Goal: Task Accomplishment & Management: Manage account settings

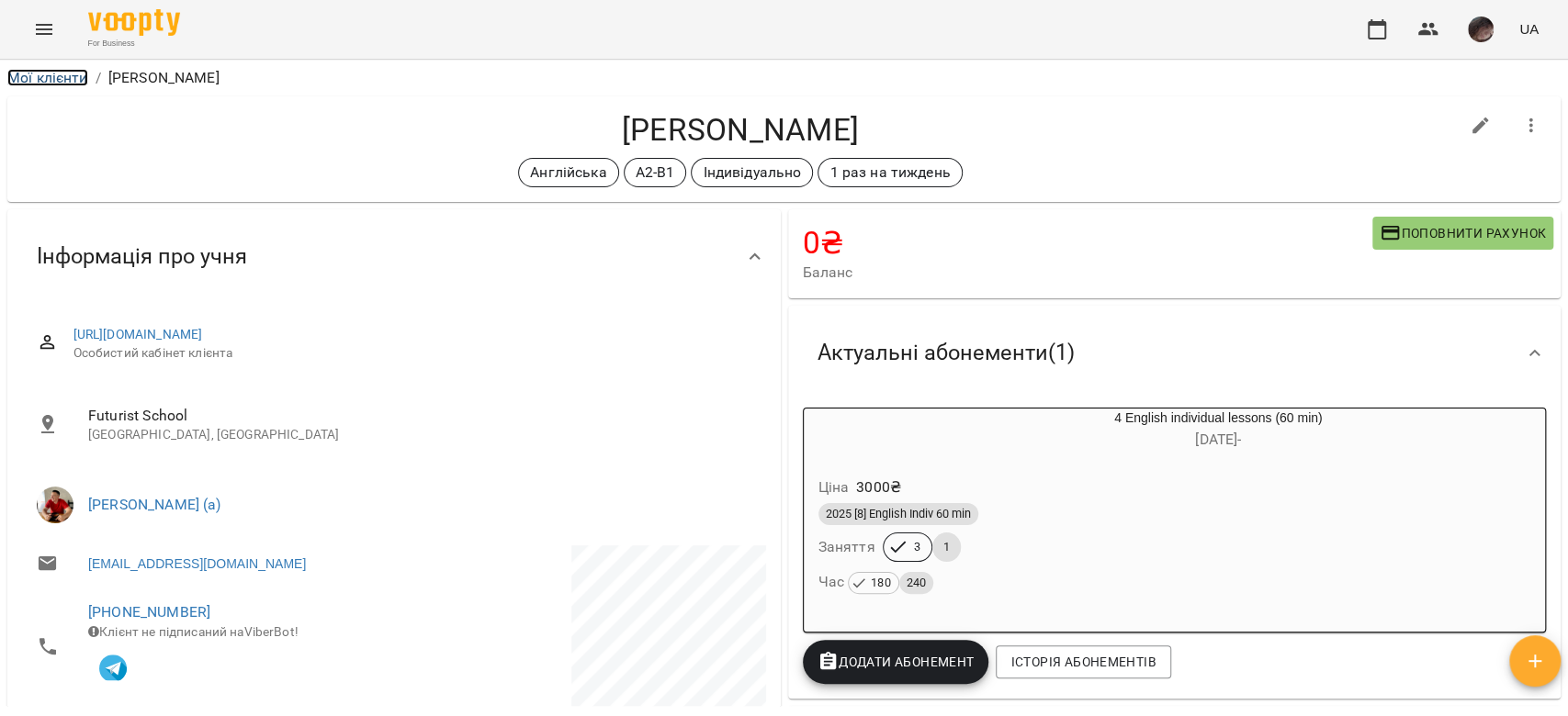
click at [70, 72] on link "Мої клієнти" at bounding box center [47, 77] width 80 height 18
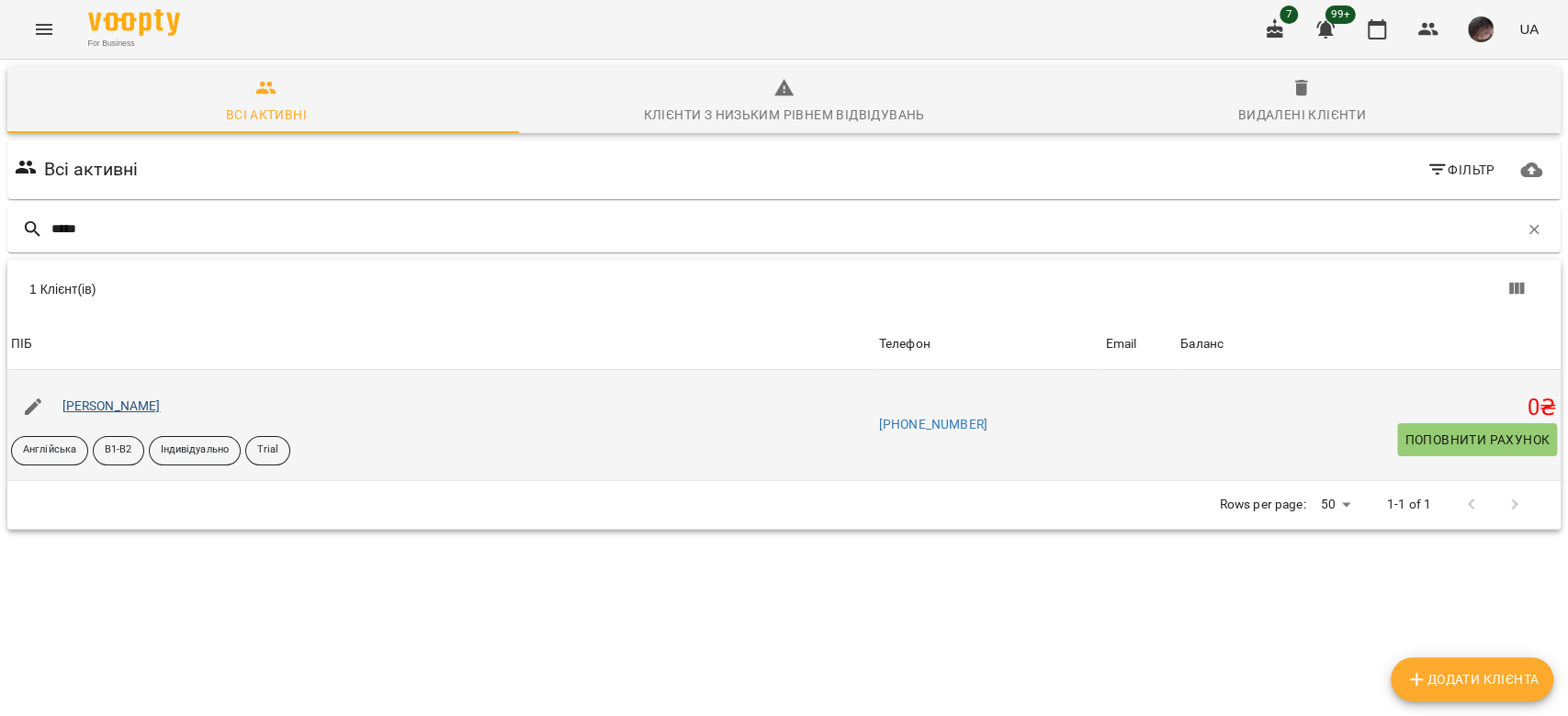
type input "*****"
click at [152, 407] on link "[PERSON_NAME]" at bounding box center [111, 405] width 98 height 15
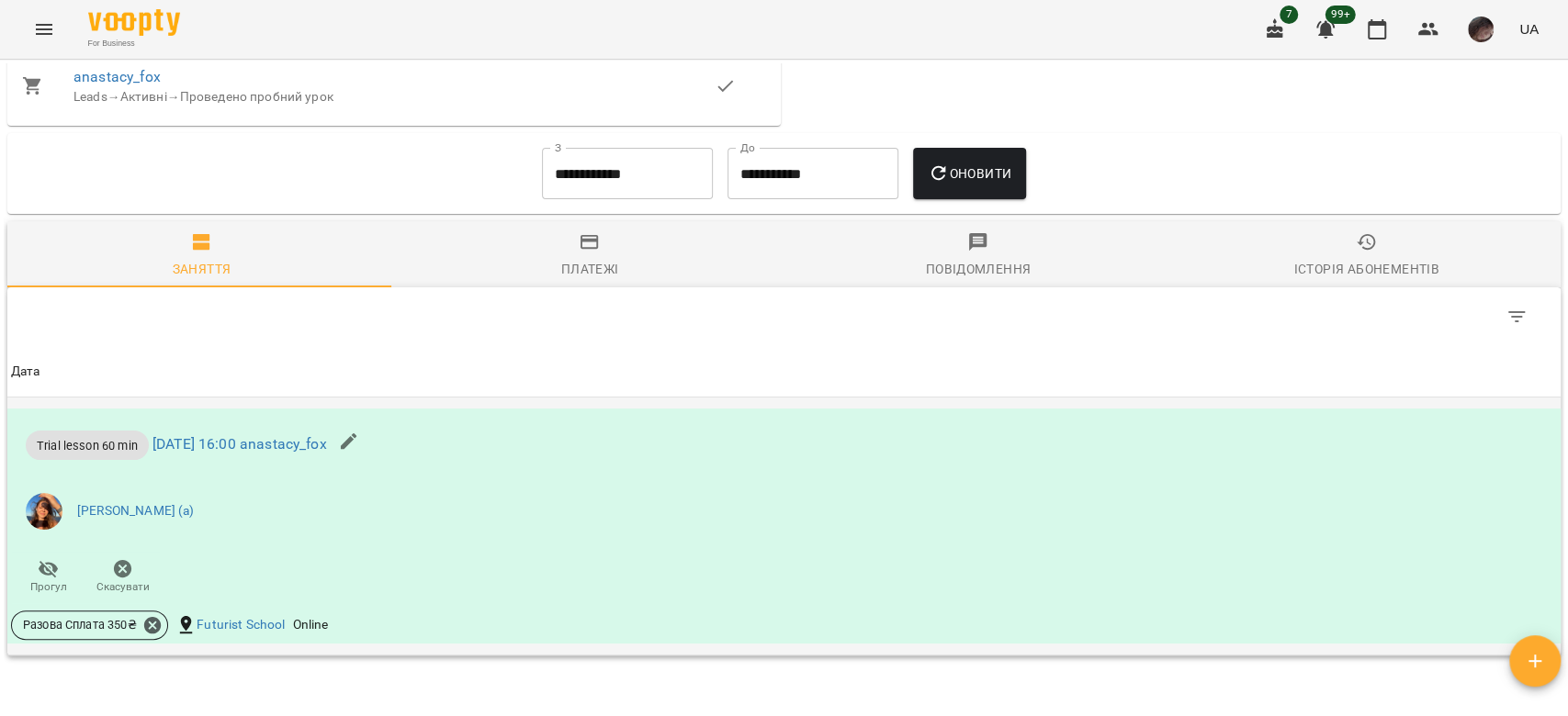
scroll to position [1101, 0]
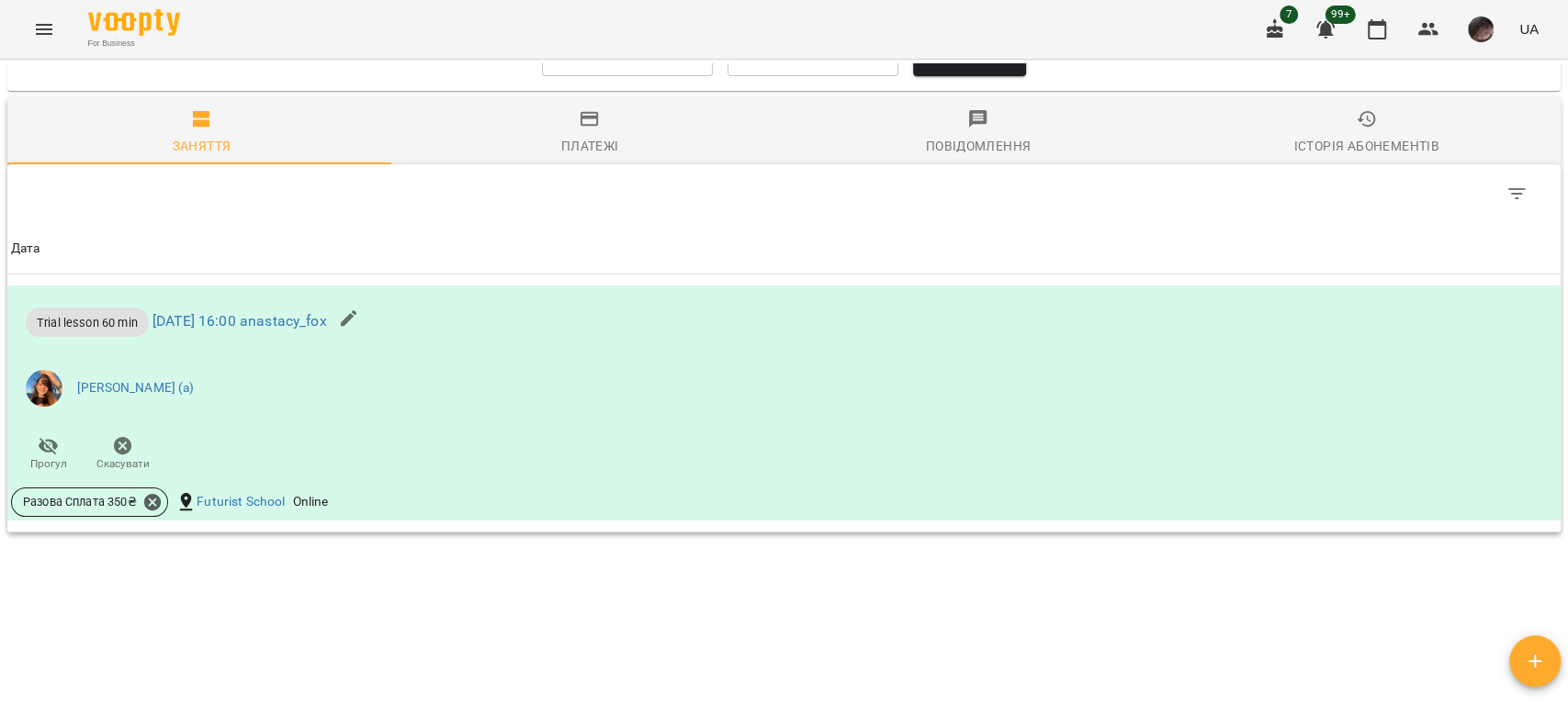
click at [1122, 715] on div "Мої клієнти / [PERSON_NAME] [PERSON_NAME] Англійська В1-В2 Індивідуально Trial …" at bounding box center [784, 417] width 1568 height 716
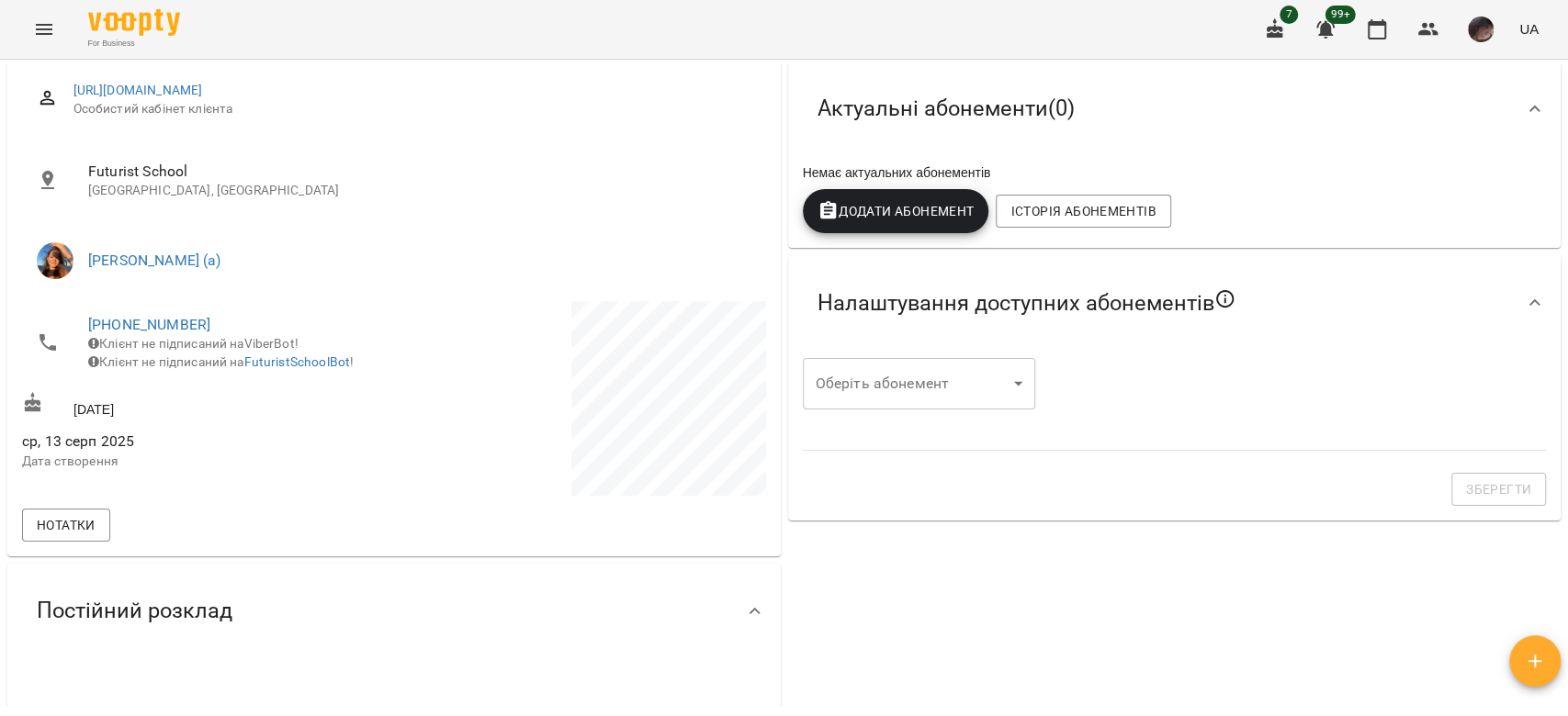
scroll to position [0, 0]
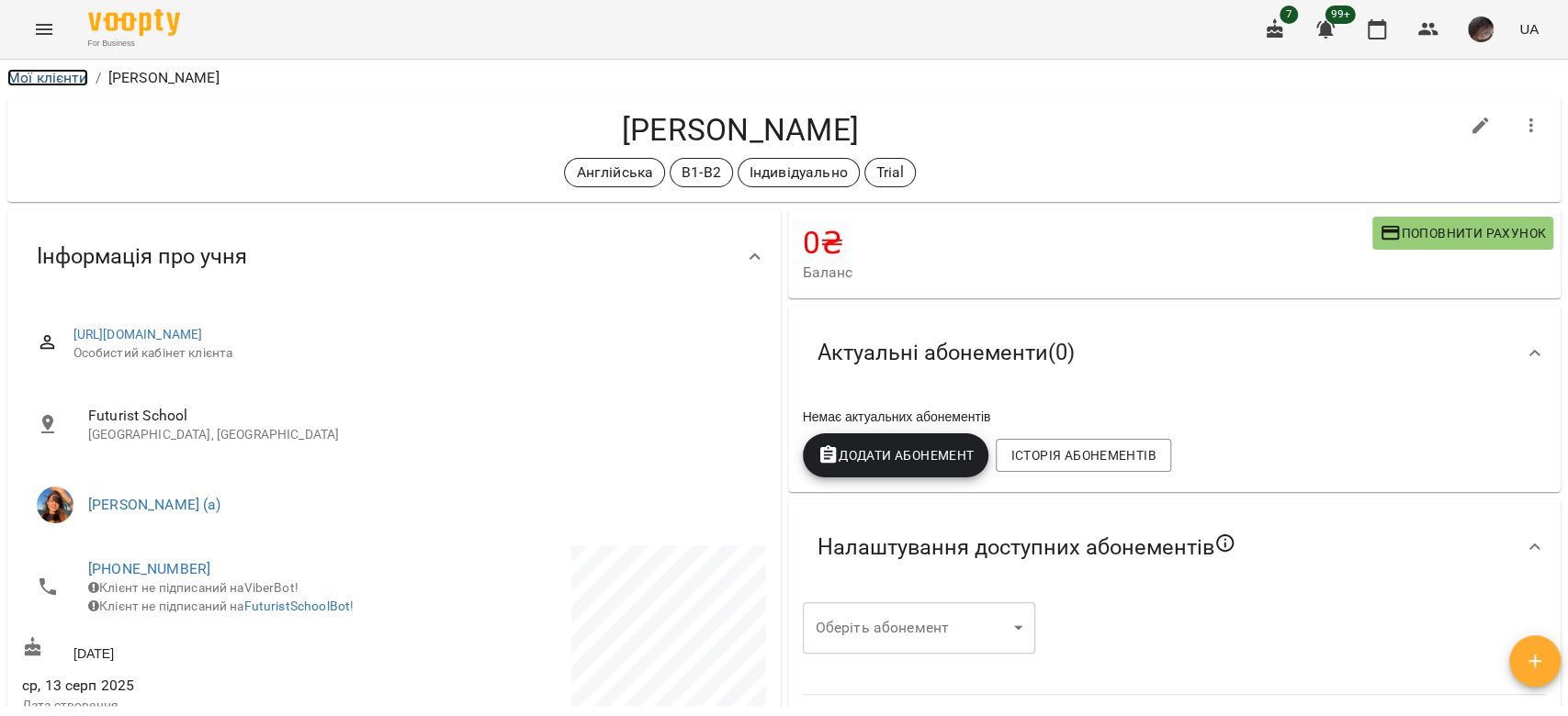
click at [74, 81] on link "Мої клієнти" at bounding box center [47, 77] width 80 height 18
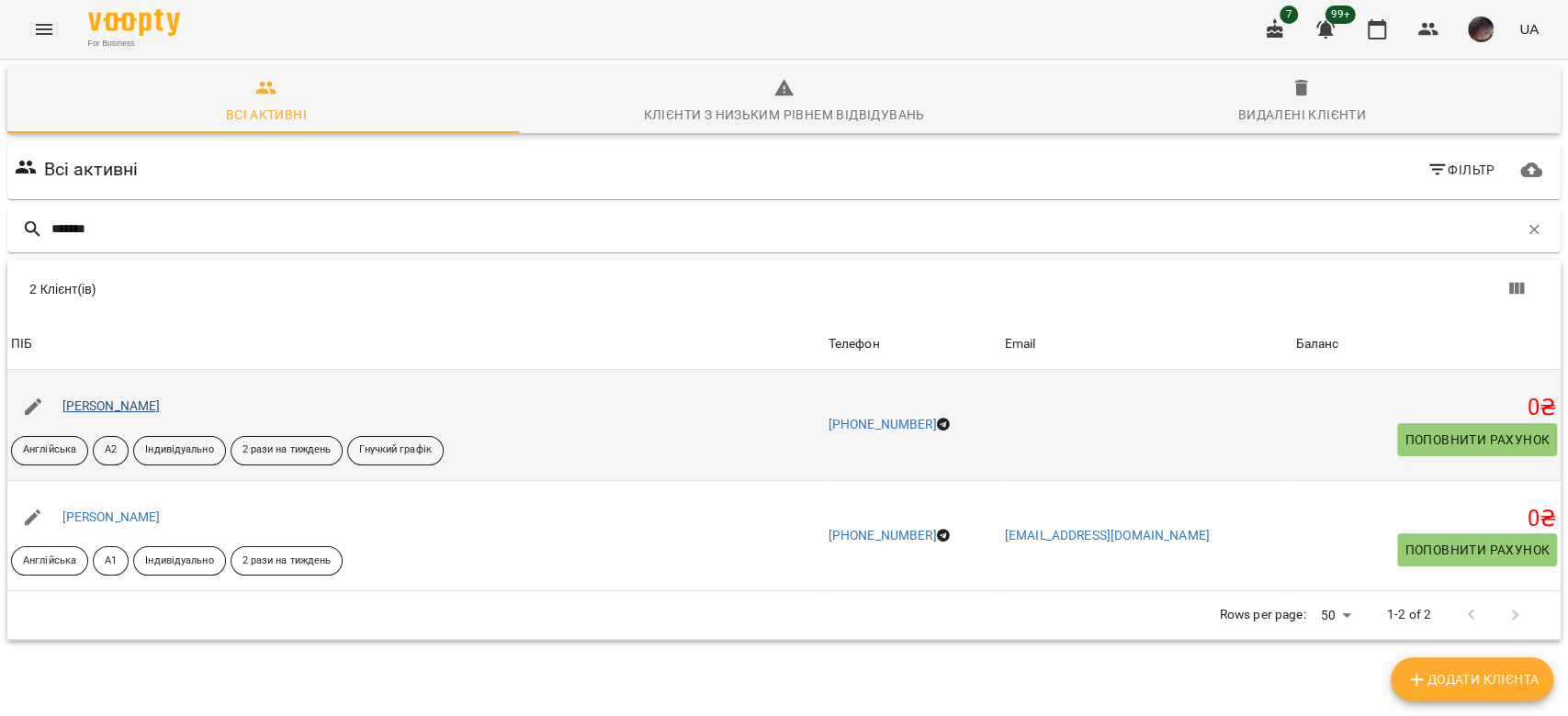
type input "*******"
click at [126, 401] on link "[PERSON_NAME]" at bounding box center [111, 405] width 98 height 15
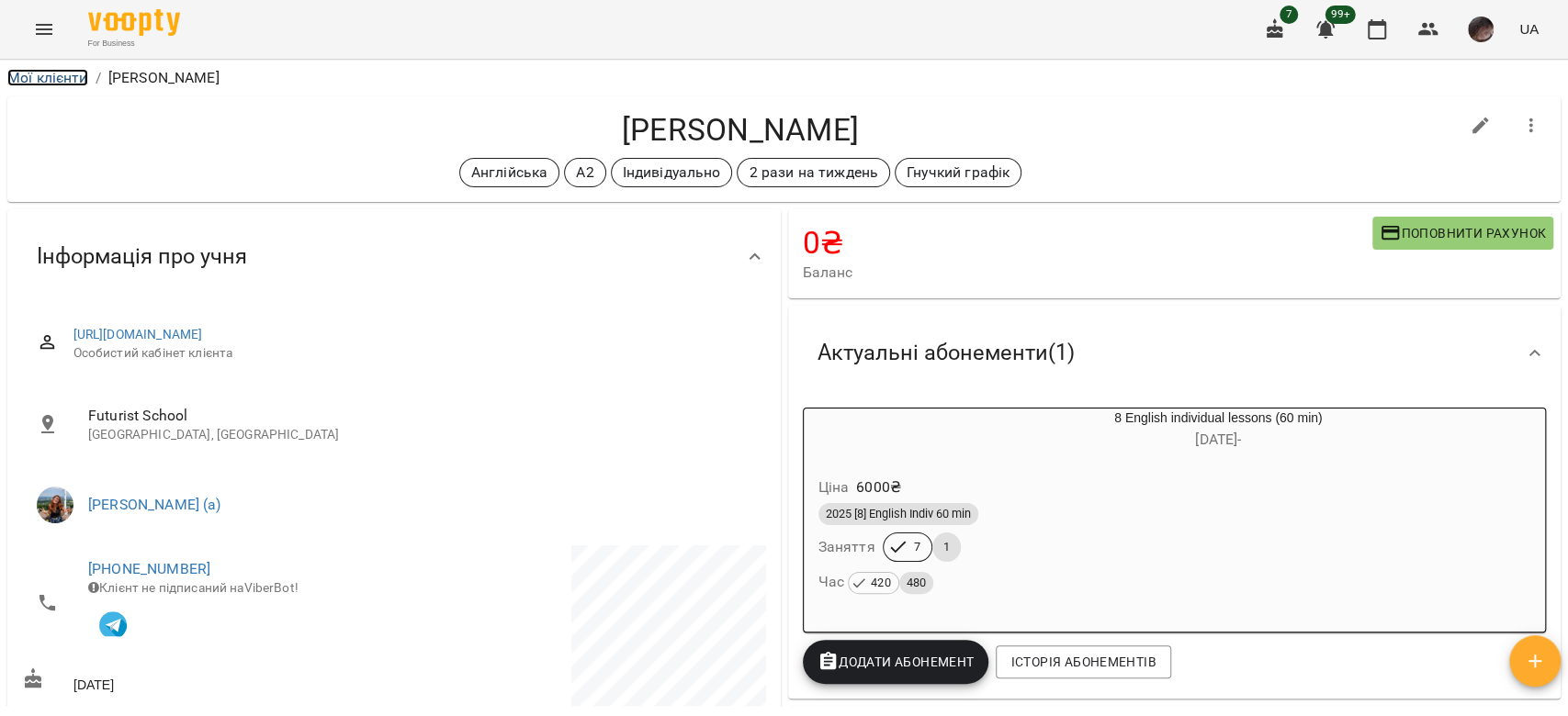
click at [67, 81] on link "Мої клієнти" at bounding box center [47, 77] width 80 height 18
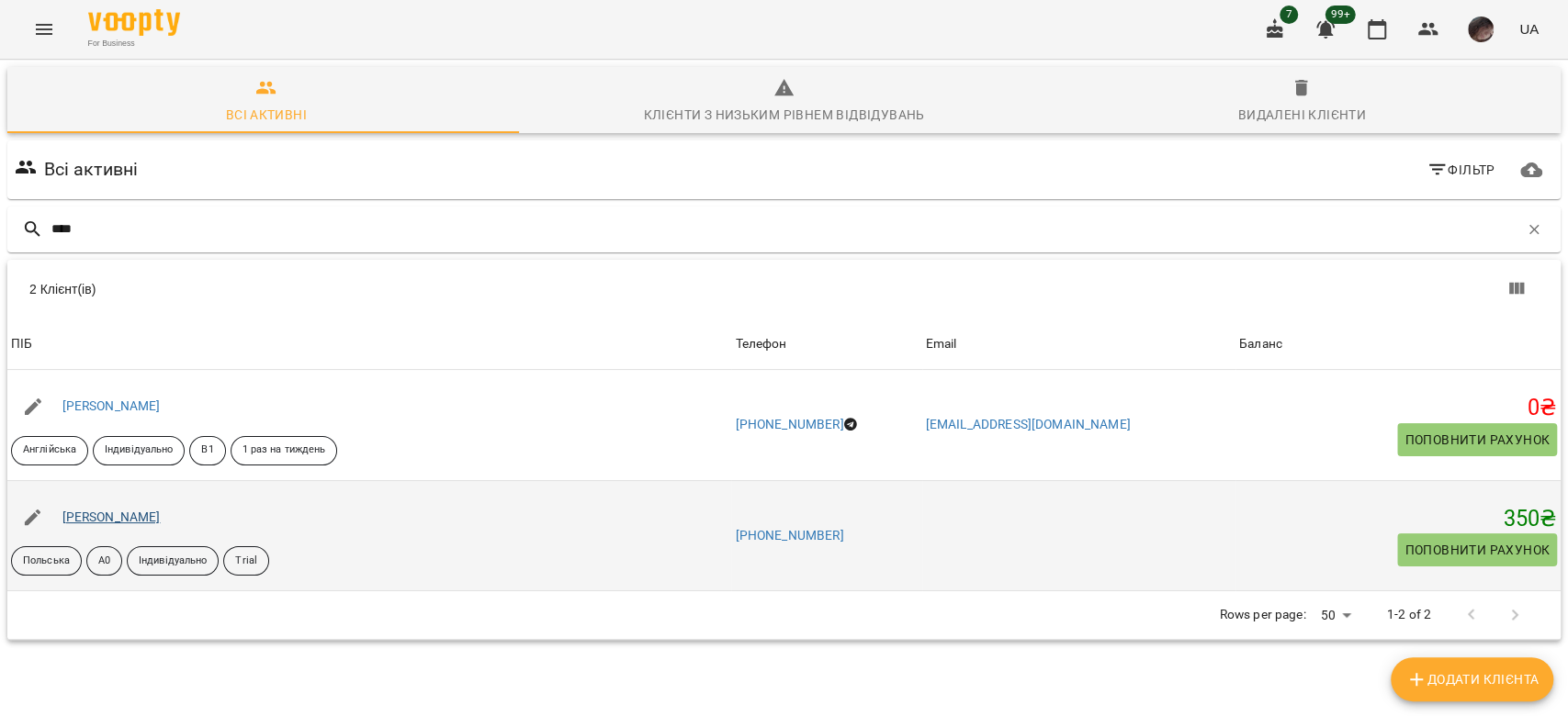
type input "****"
click at [112, 509] on link "[PERSON_NAME]" at bounding box center [111, 516] width 98 height 15
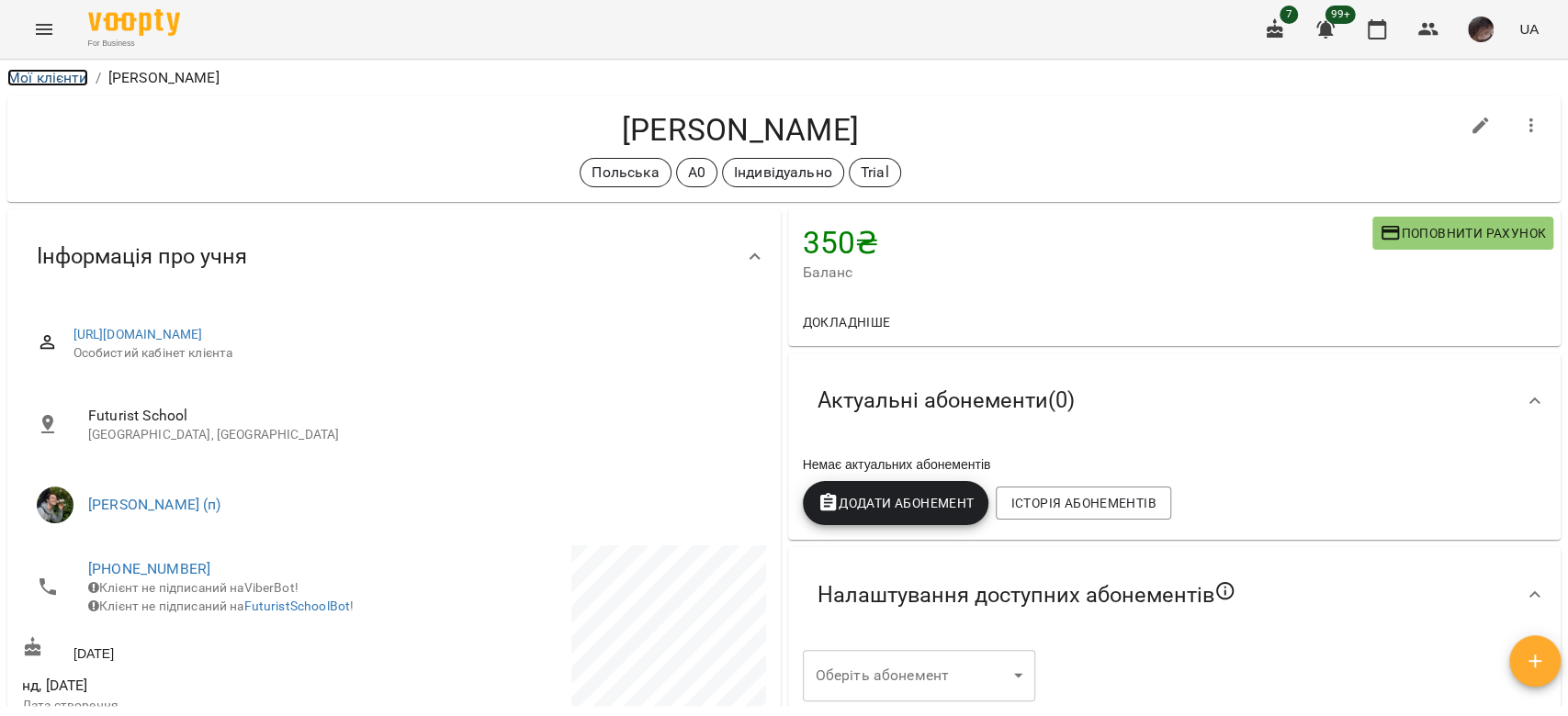
click at [68, 78] on link "Мої клієнти" at bounding box center [47, 77] width 80 height 18
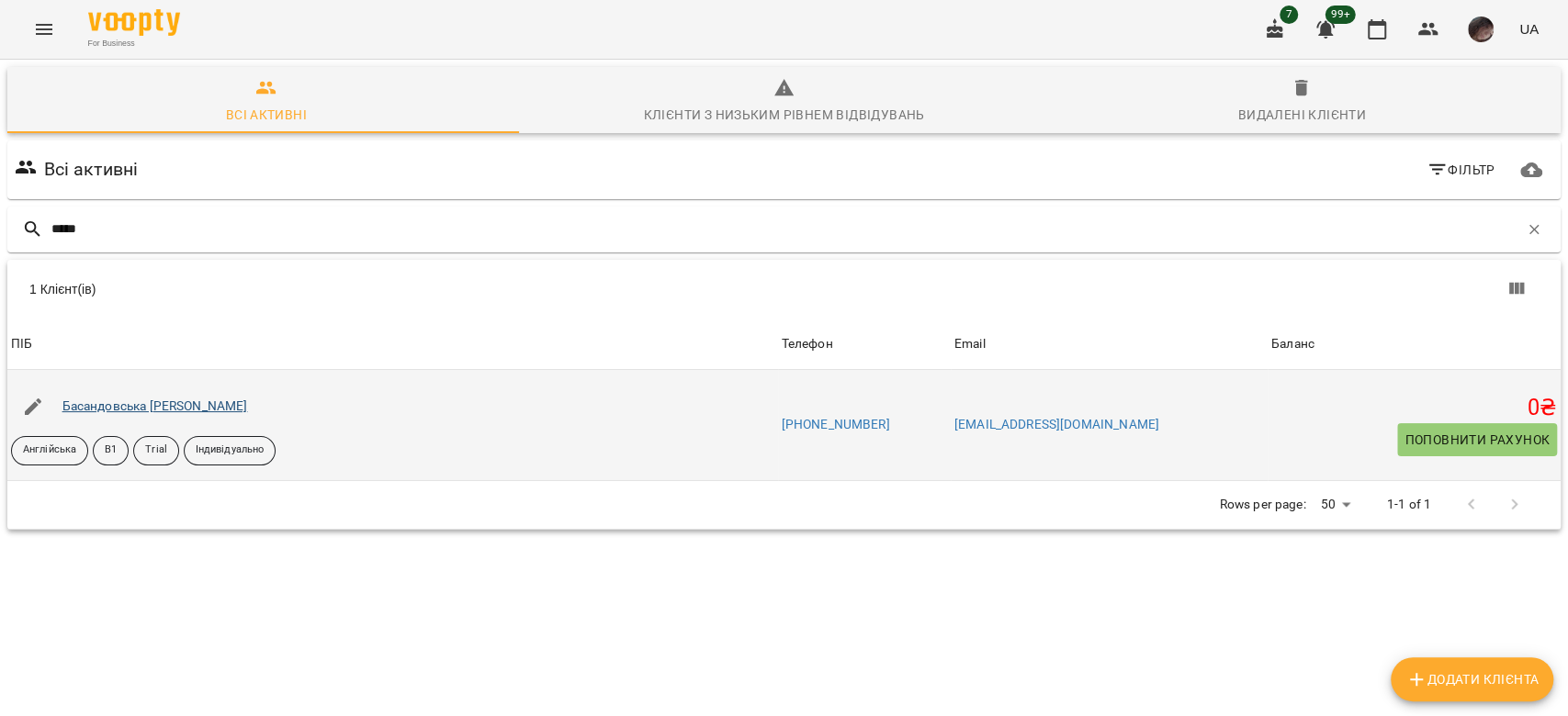
type input "*****"
click at [152, 407] on link "Басандовська [PERSON_NAME]" at bounding box center [155, 405] width 186 height 15
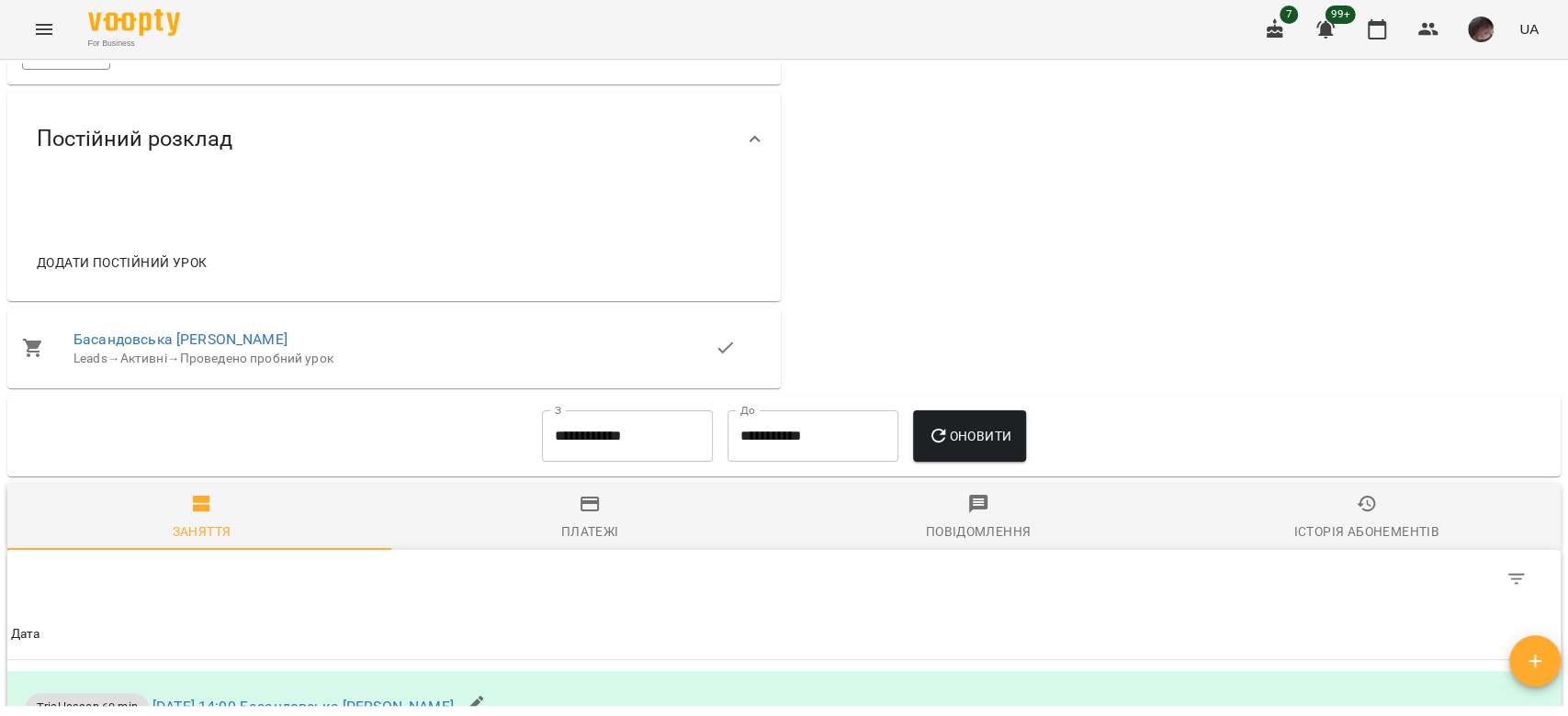
scroll to position [612, 0]
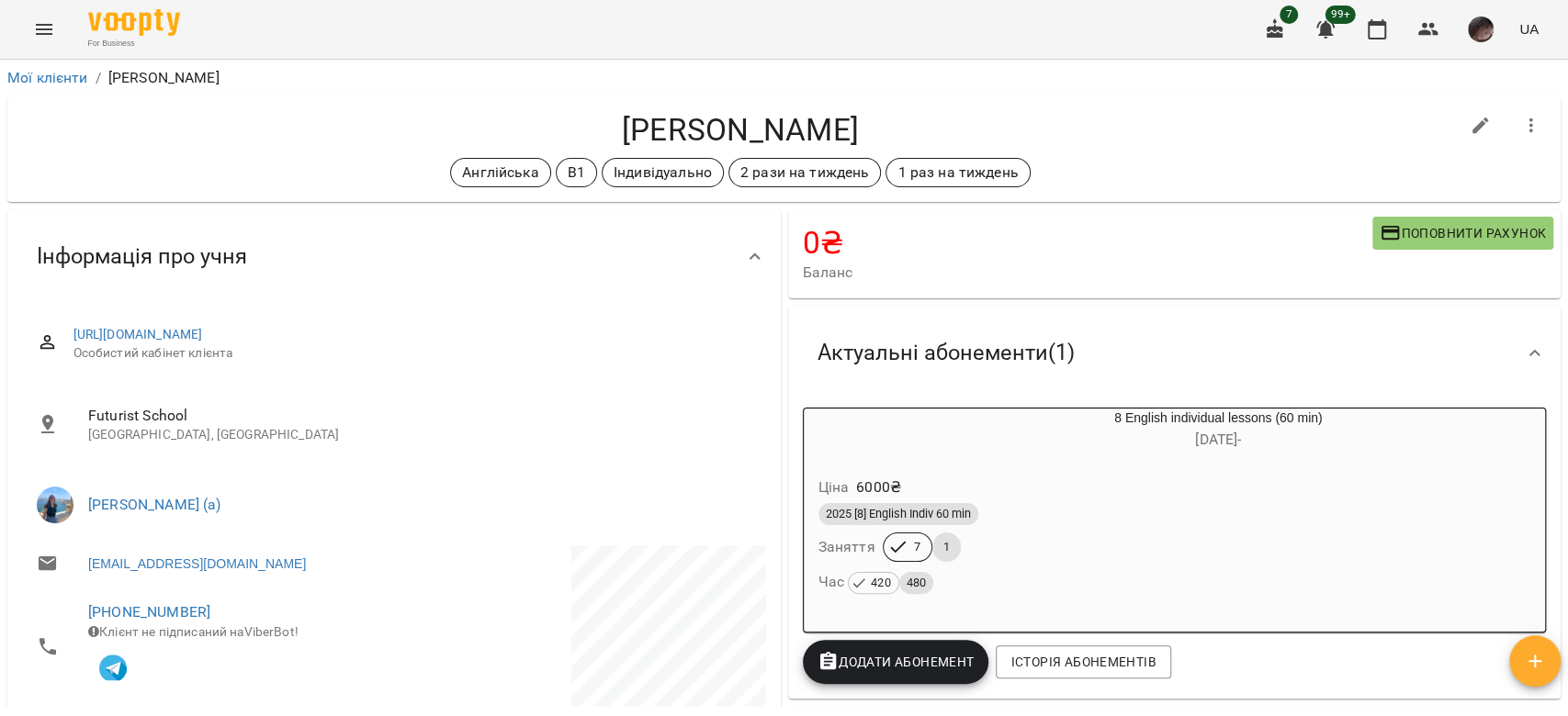
click at [49, 33] on icon "Menu" at bounding box center [44, 29] width 17 height 11
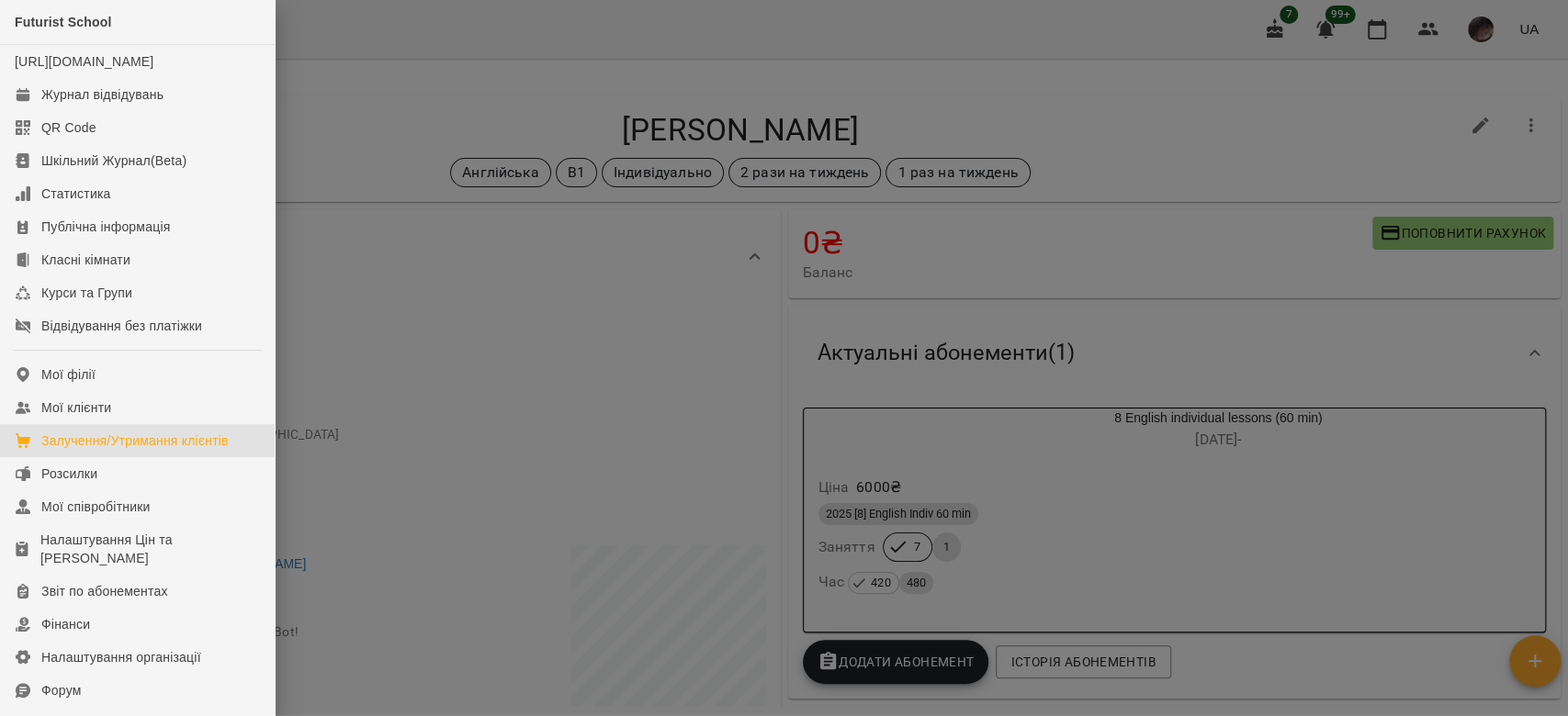
click at [135, 450] on div "Залучення/Утримання клієнтів" at bounding box center [135, 440] width 188 height 18
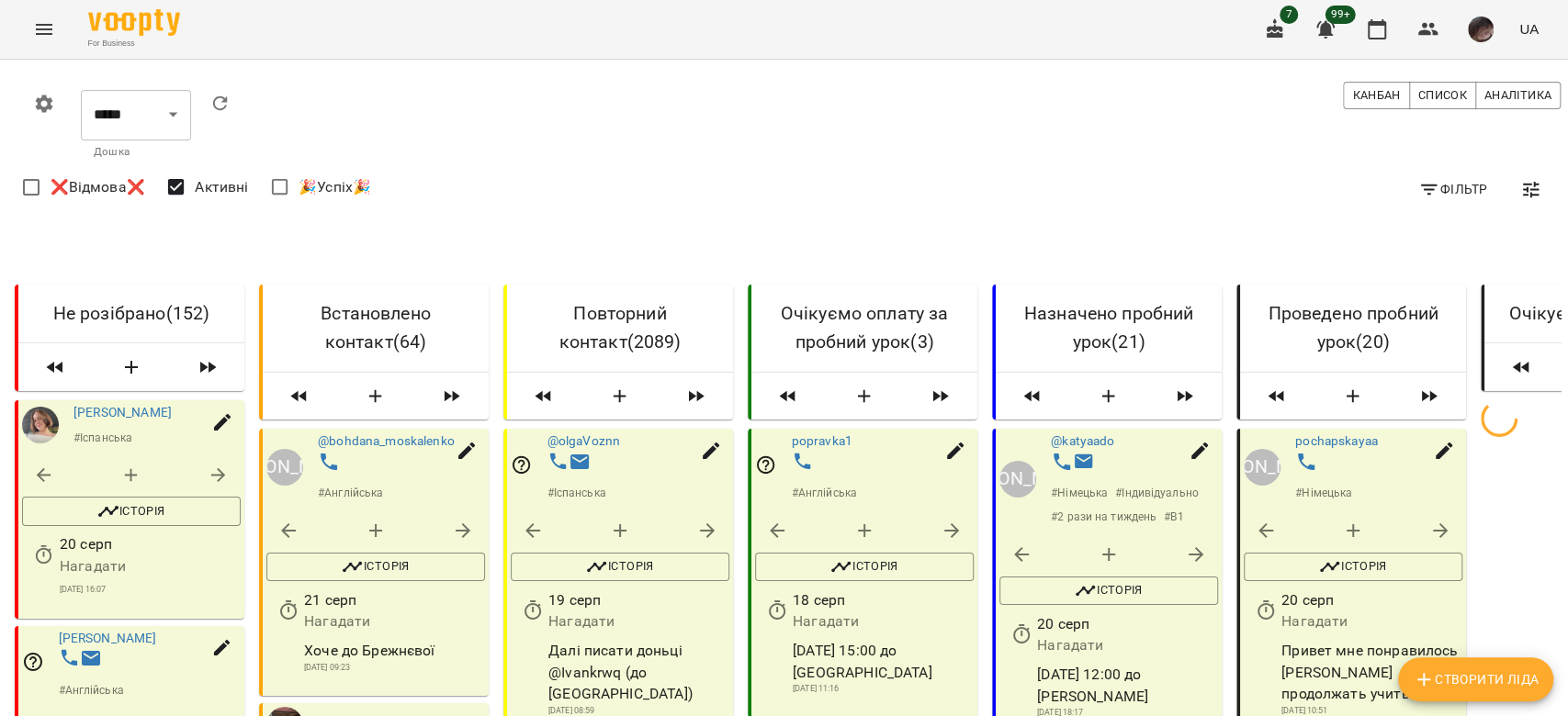
click at [1418, 192] on icon "button" at bounding box center [1429, 190] width 22 height 22
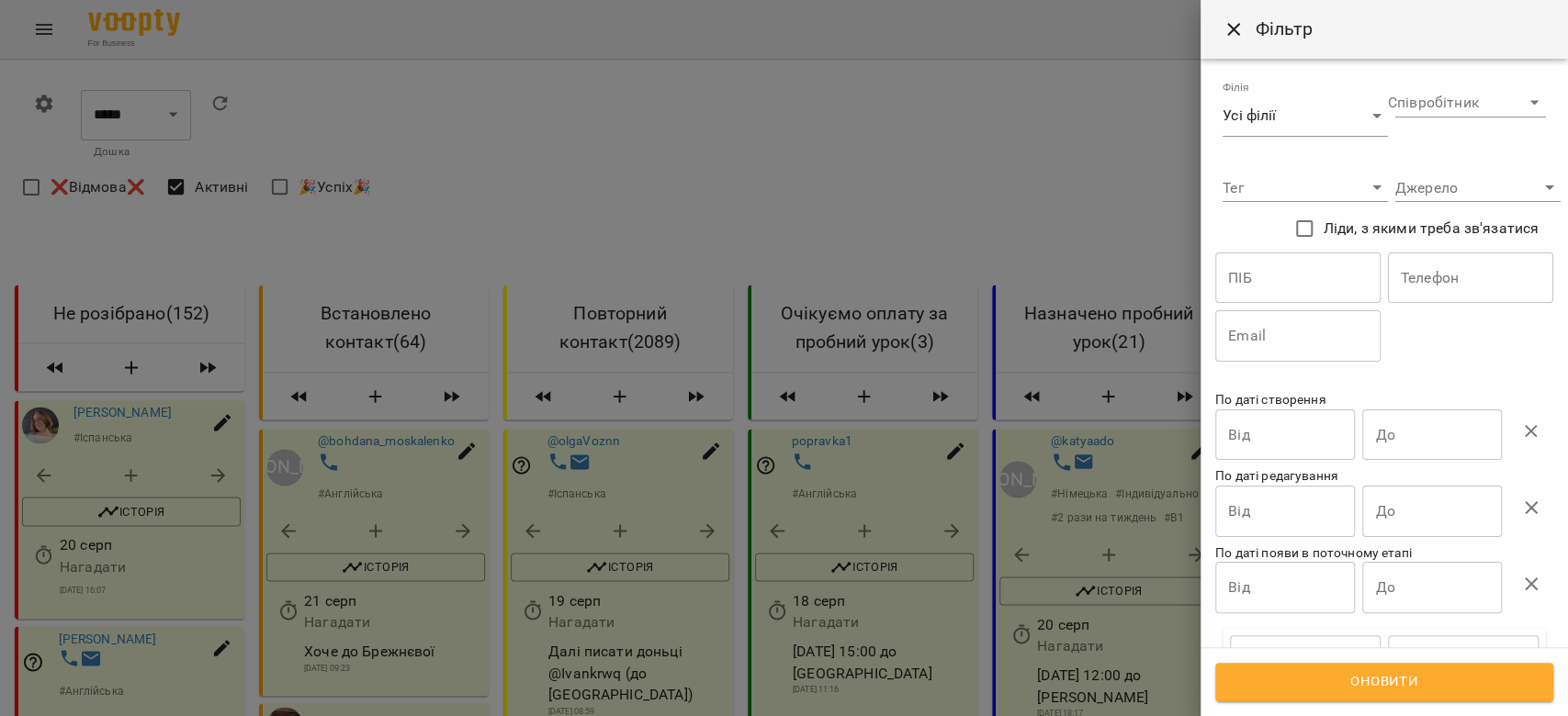
click at [1355, 284] on input "text" at bounding box center [1298, 278] width 165 height 52
paste input "********"
type input "********"
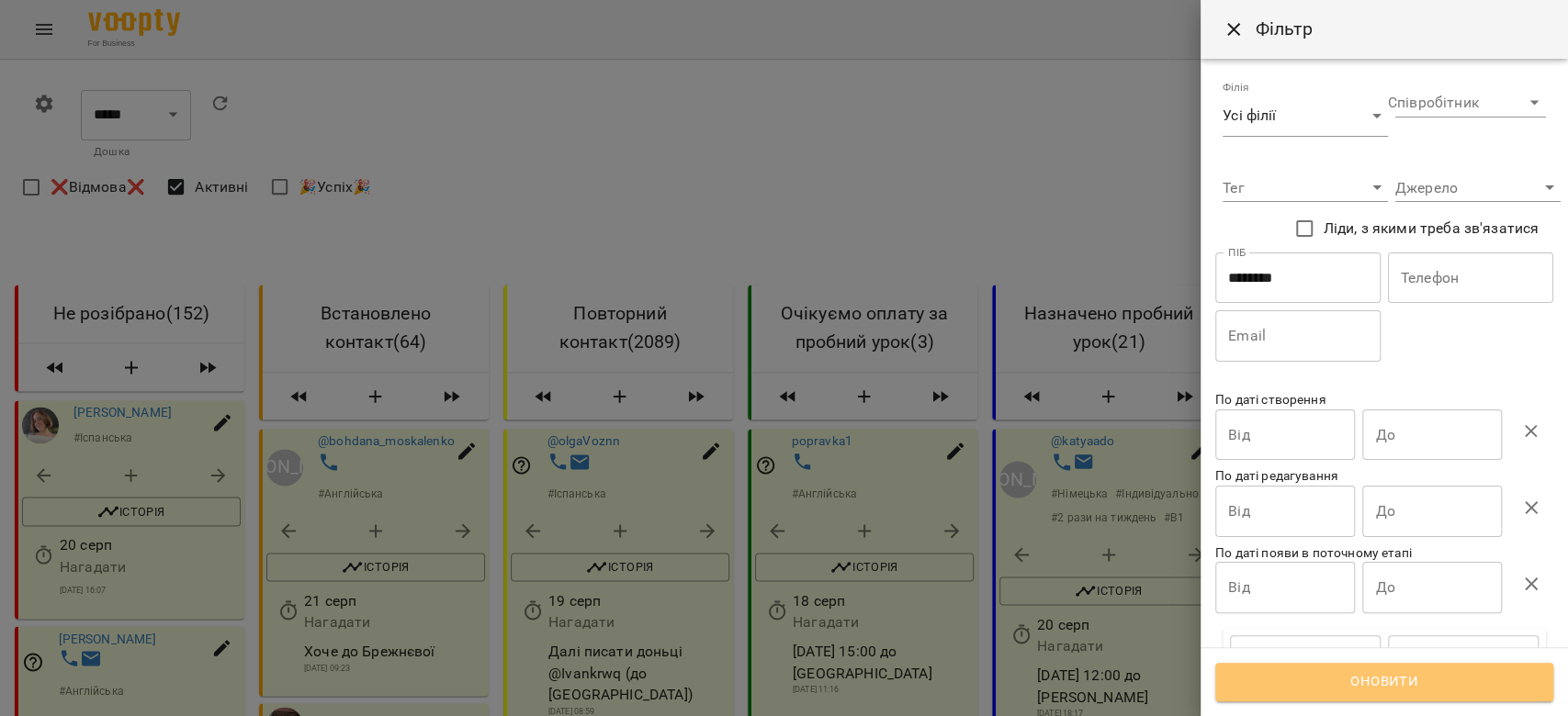
click at [1290, 693] on span "Оновити" at bounding box center [1384, 682] width 298 height 24
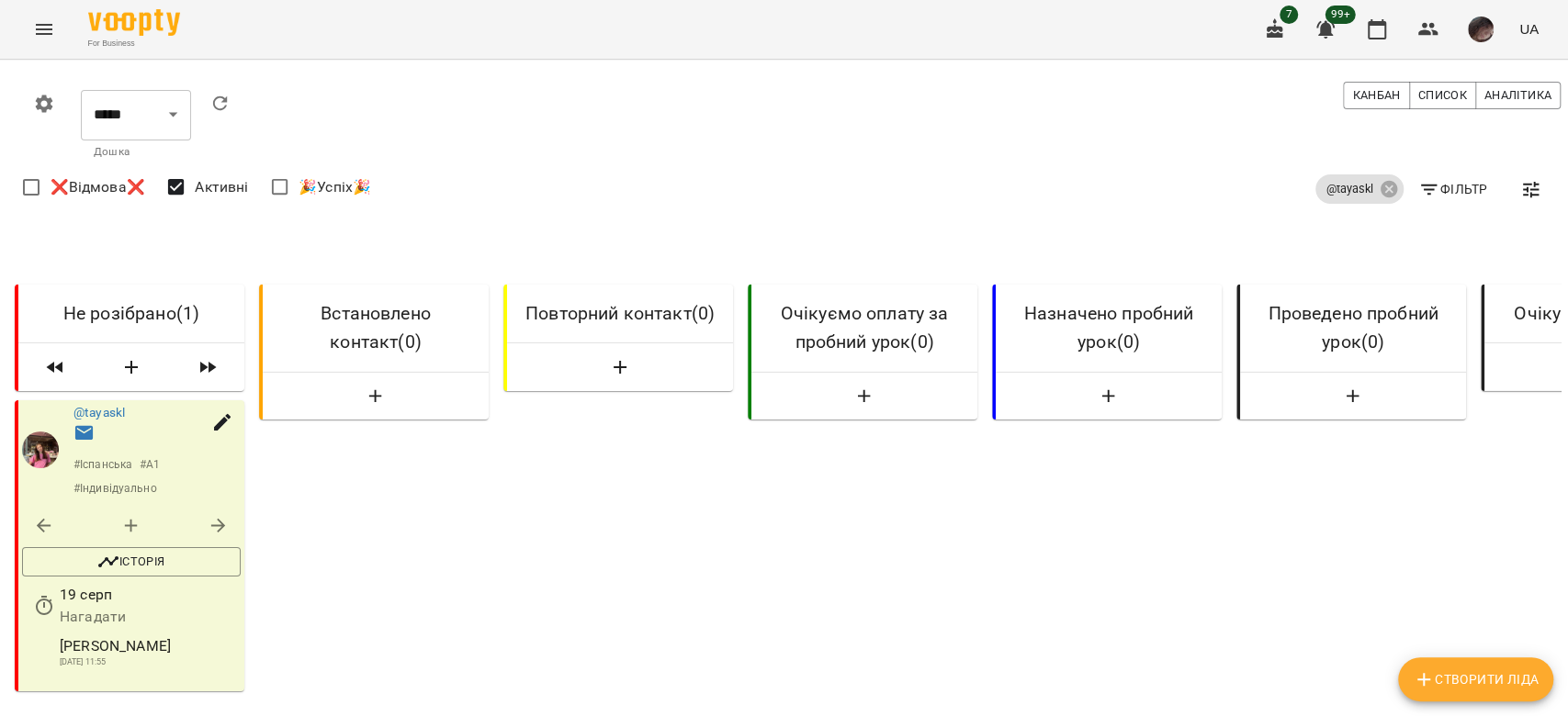
scroll to position [122, 0]
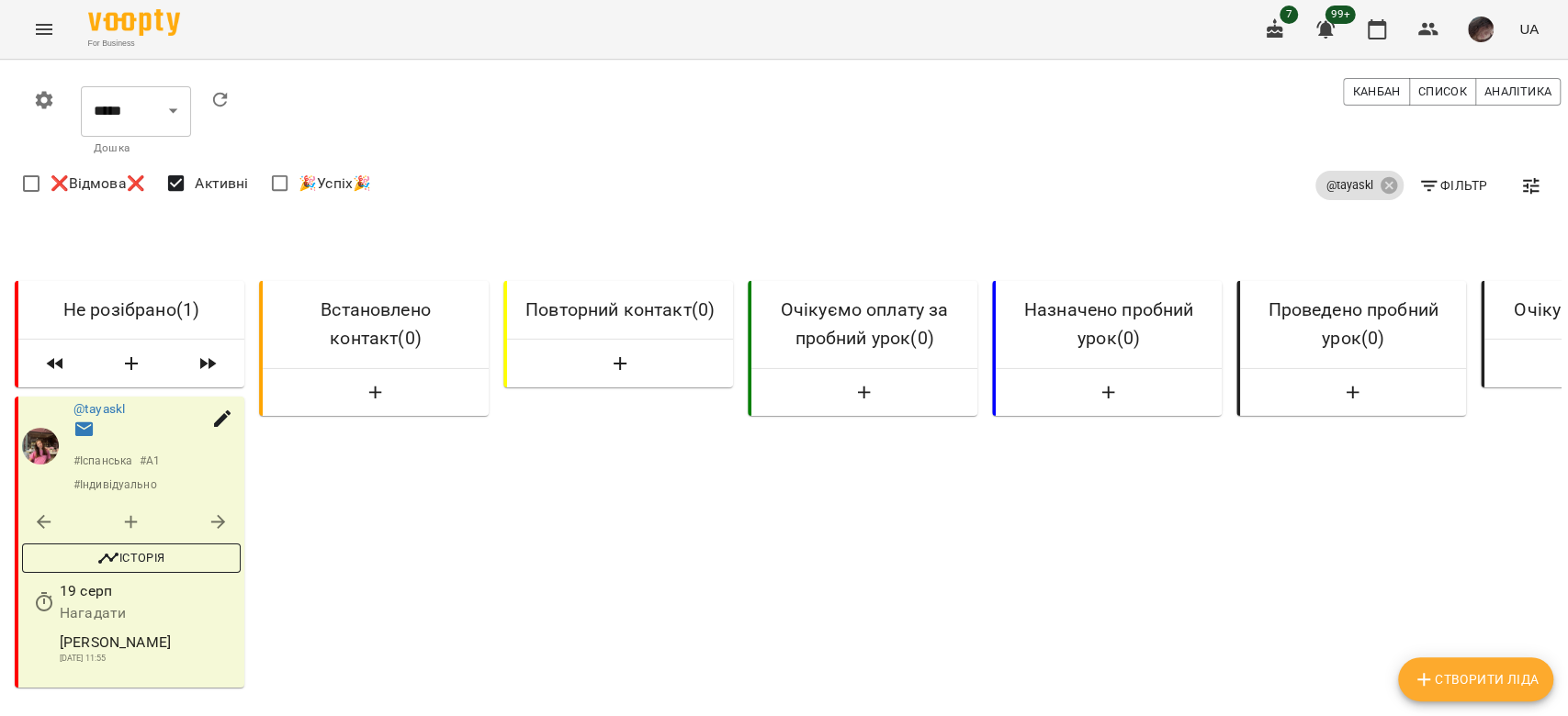
click at [103, 543] on button "Історія" at bounding box center [131, 558] width 219 height 30
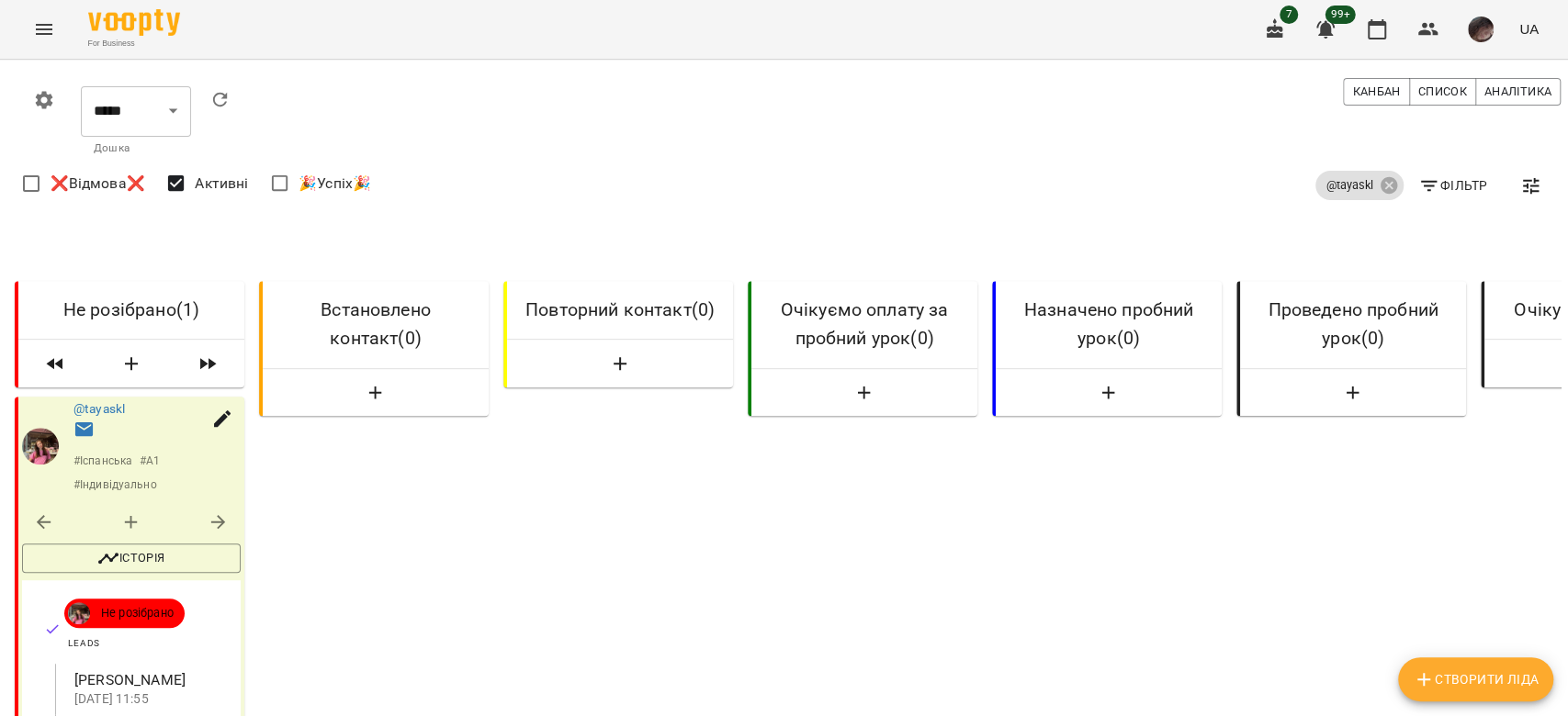
scroll to position [0, 0]
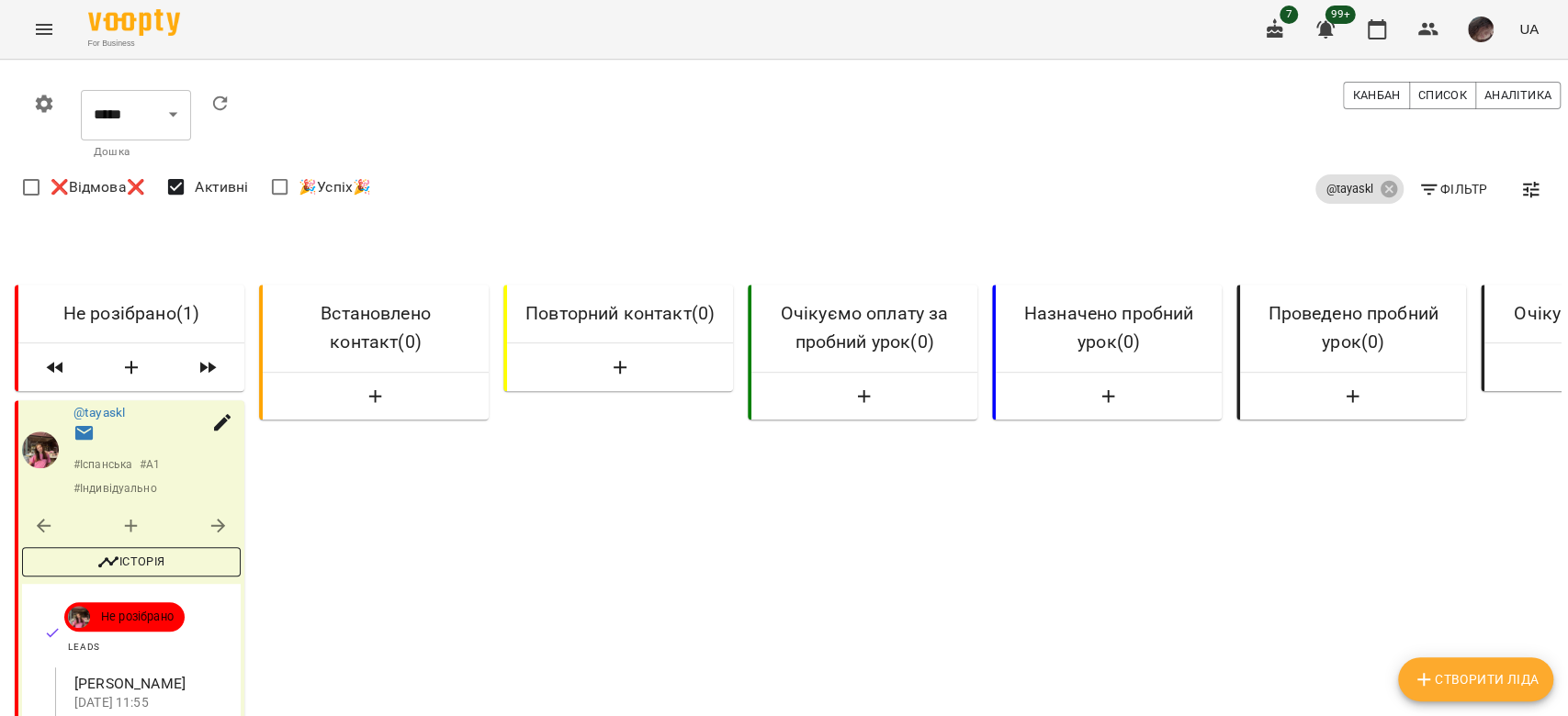
click at [132, 569] on span "Історія" at bounding box center [131, 562] width 201 height 22
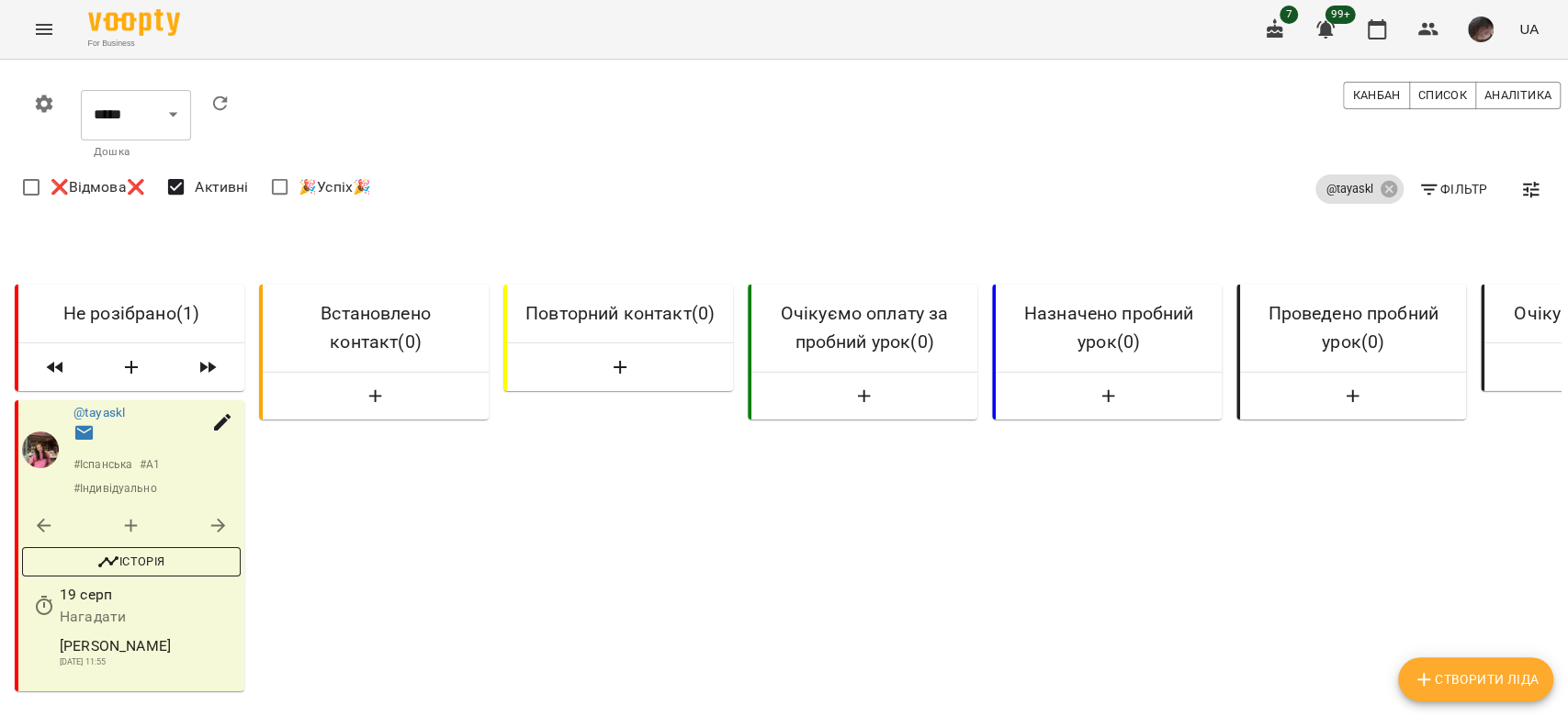
click at [118, 577] on button "Історія" at bounding box center [131, 562] width 219 height 30
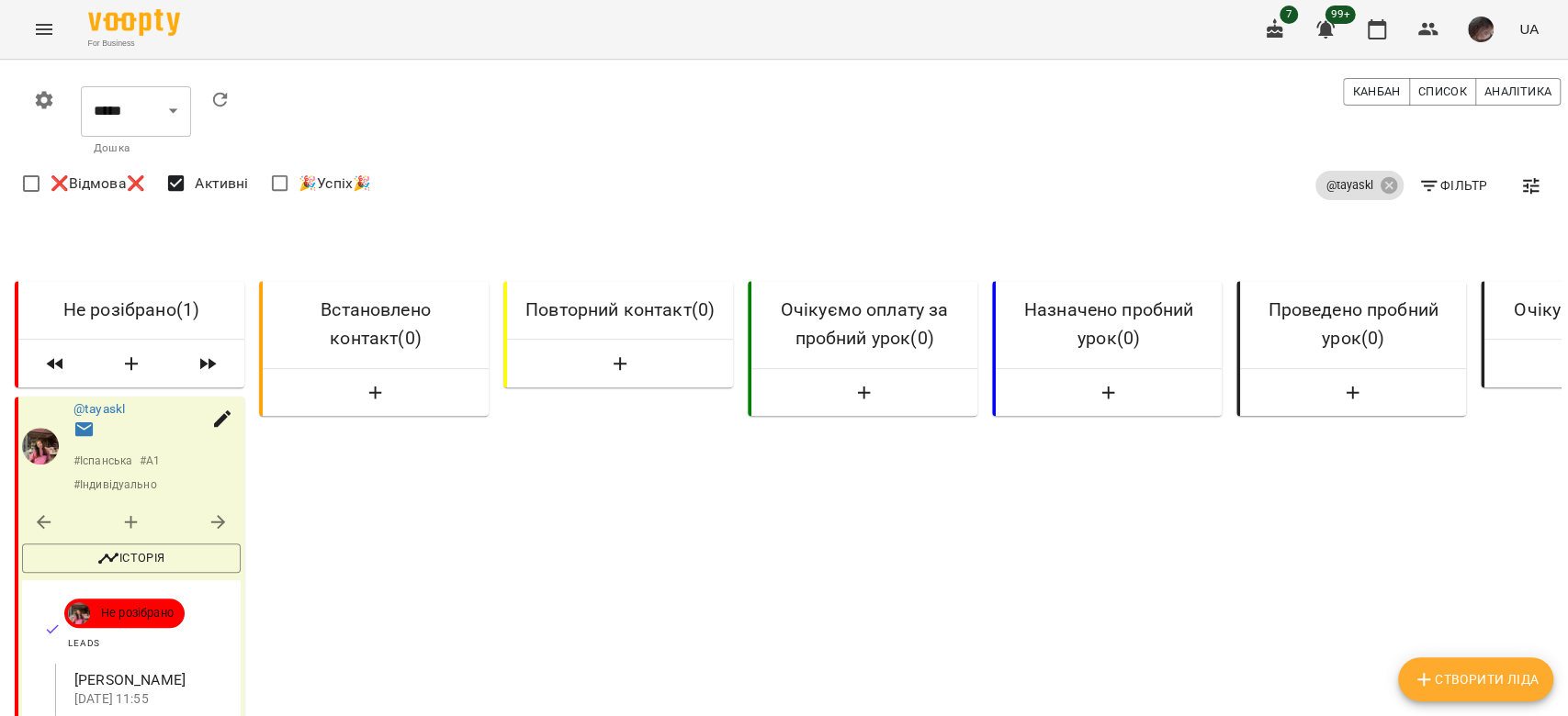
scroll to position [367, 0]
click at [50, 38] on icon "Menu" at bounding box center [44, 29] width 22 height 22
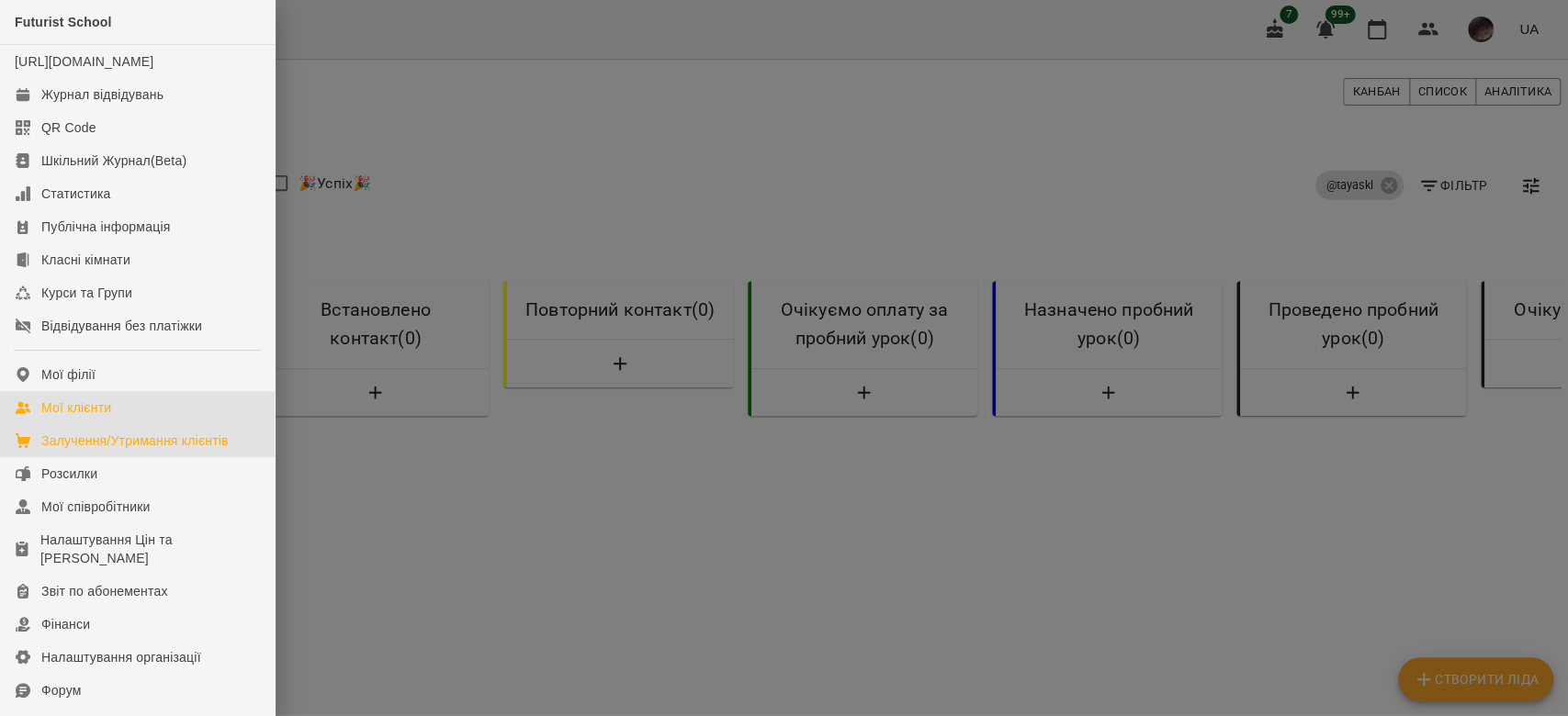
click at [158, 424] on link "Мої клієнти" at bounding box center [137, 407] width 274 height 33
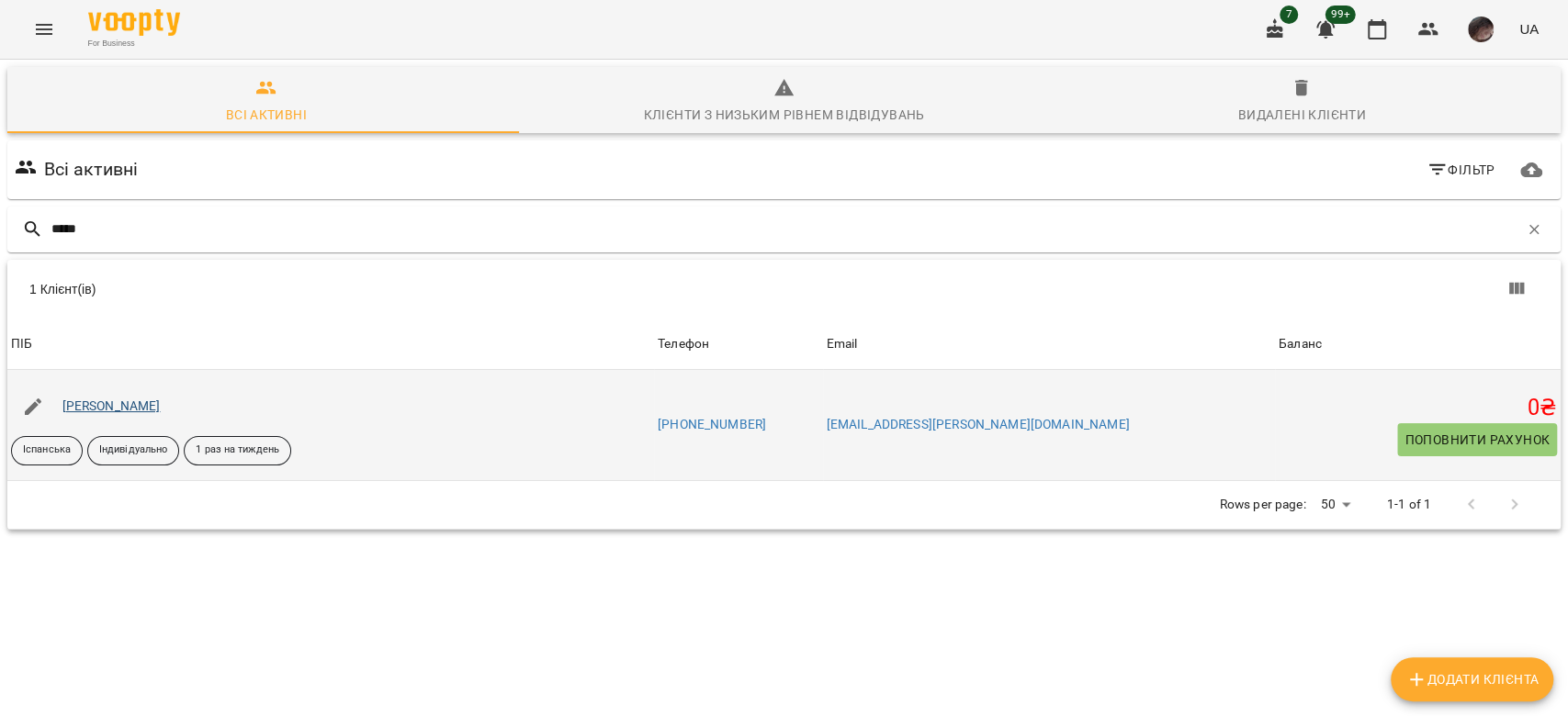
type input "*****"
click at [142, 409] on link "Анастасія Зибінська" at bounding box center [111, 405] width 98 height 15
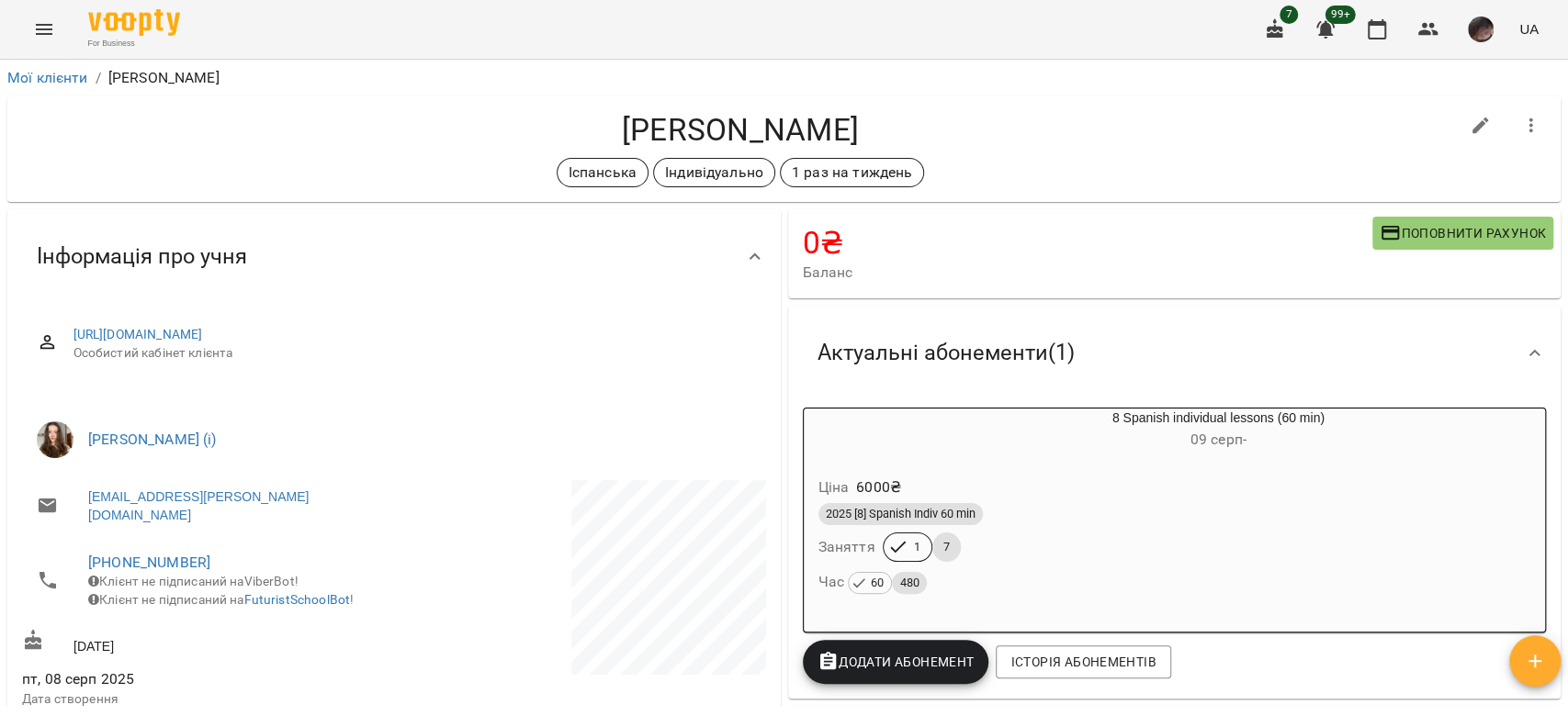
click at [1473, 127] on icon "button" at bounding box center [1481, 125] width 17 height 17
select select "**"
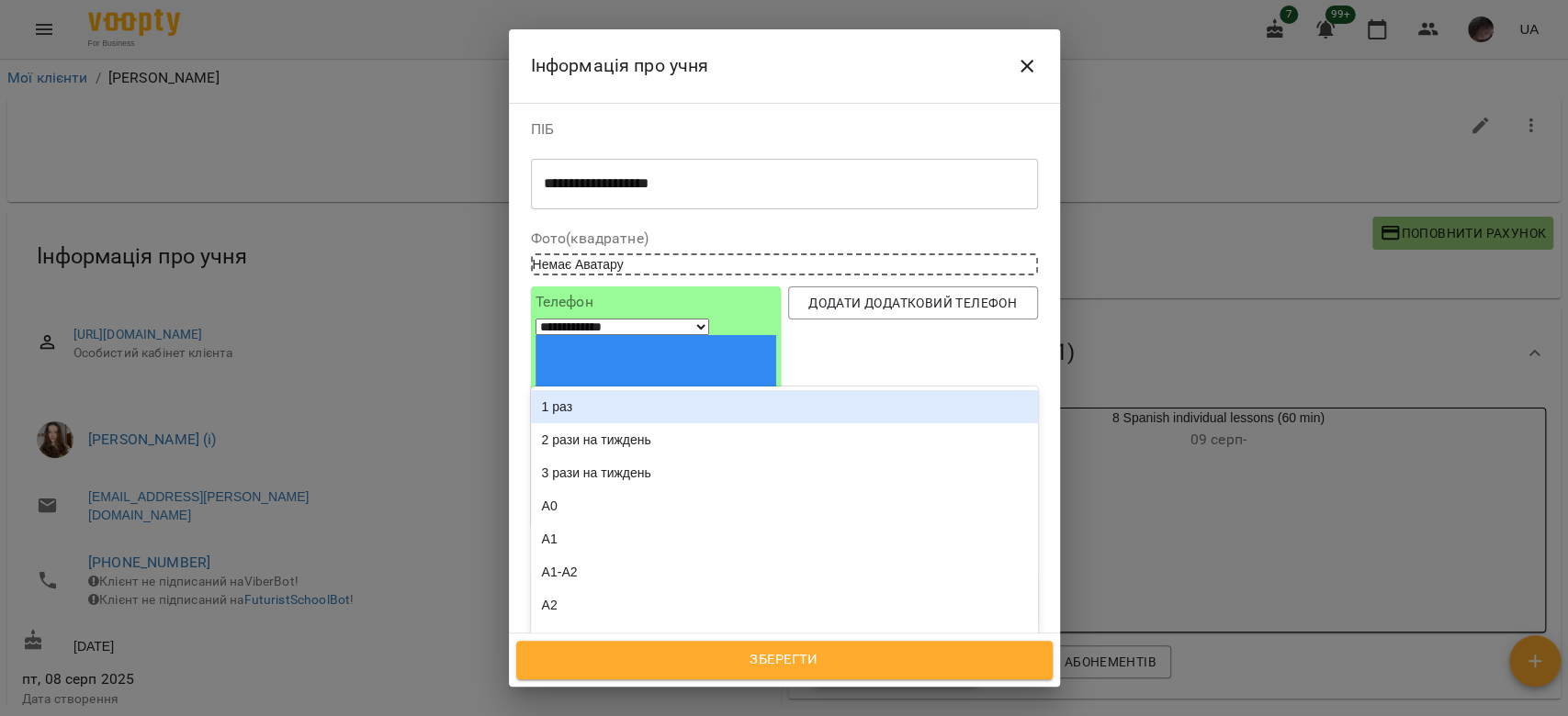
click at [896, 672] on div "Іспанська Індивідуально 1 раз на тиждень" at bounding box center [750, 687] width 438 height 31
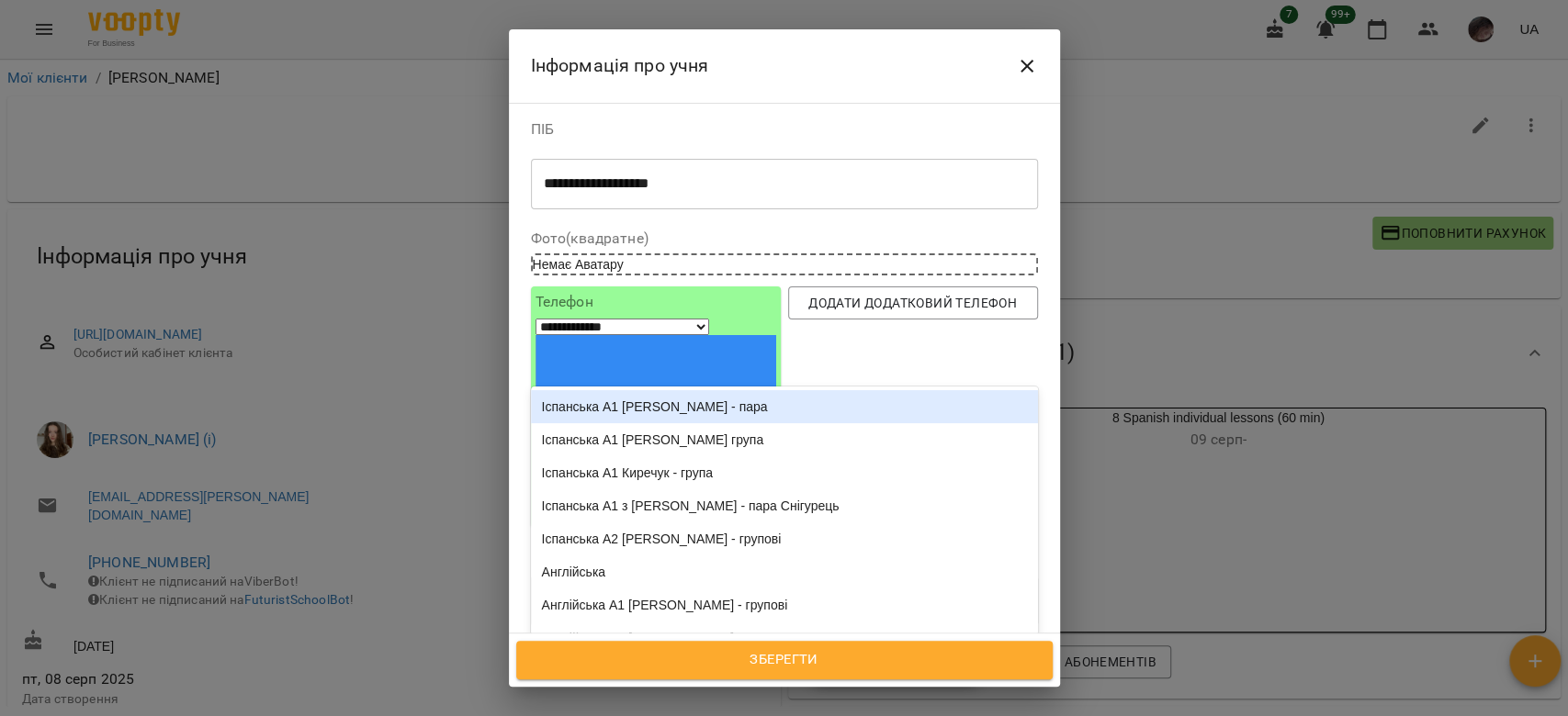
type input "**"
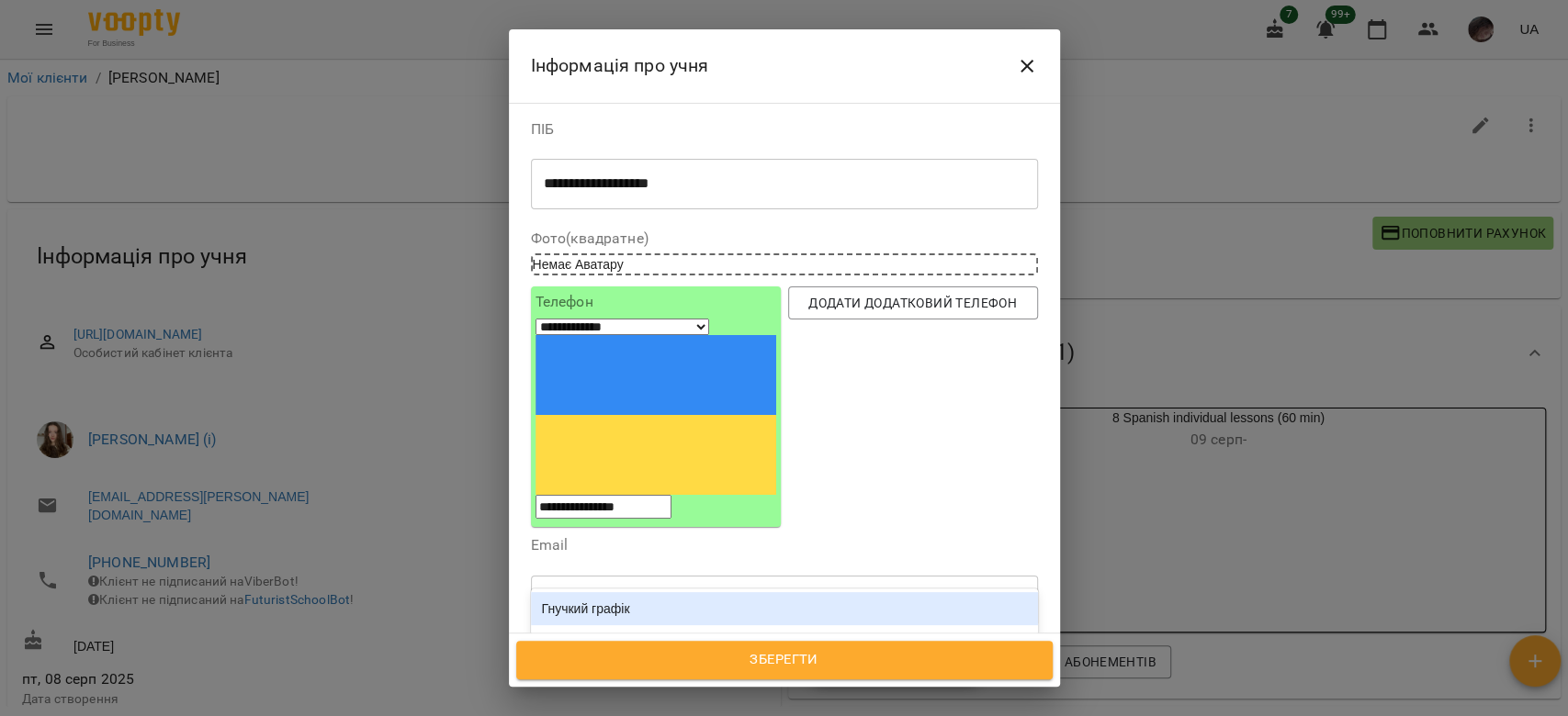
click at [777, 592] on div "Гнучкий графік" at bounding box center [784, 608] width 507 height 33
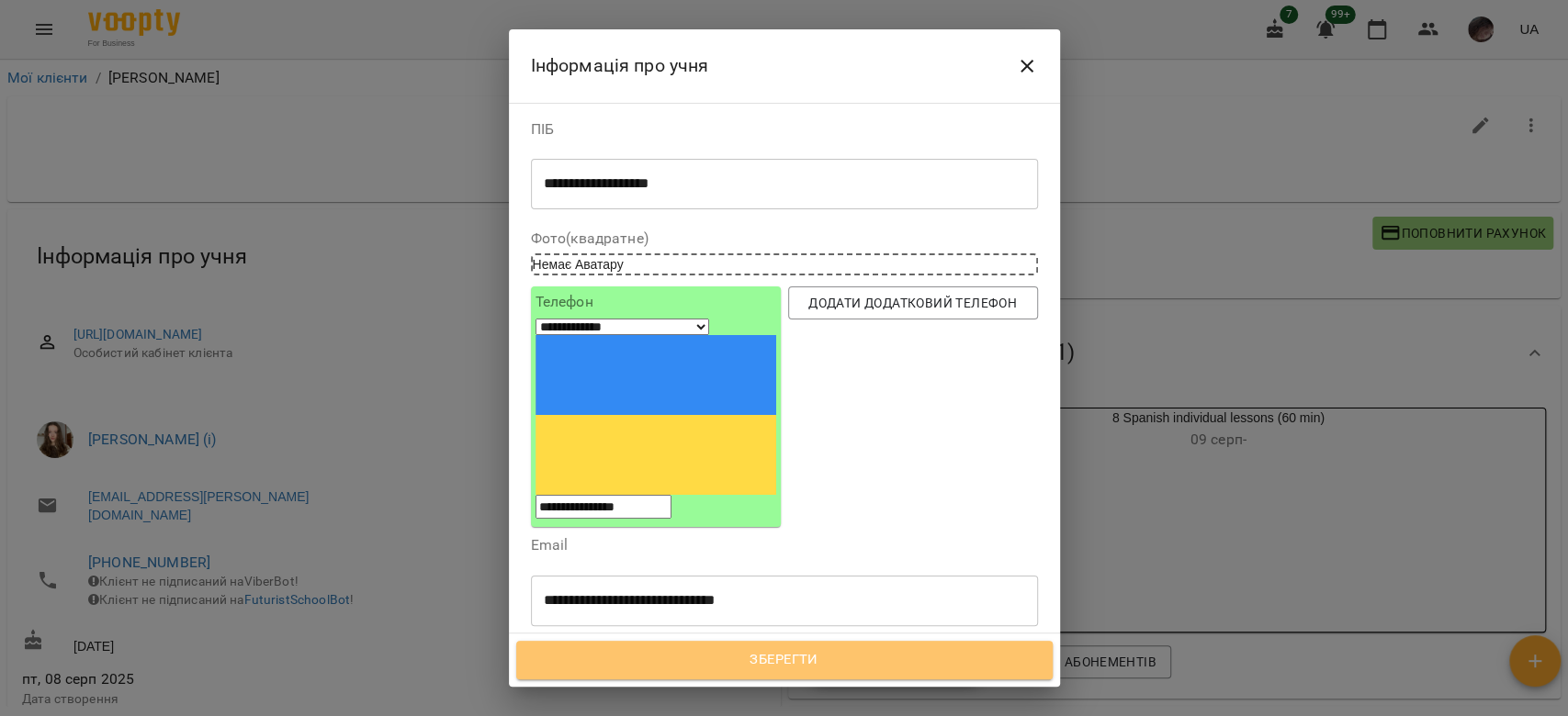
click at [830, 660] on span "Зберегти" at bounding box center [784, 660] width 496 height 24
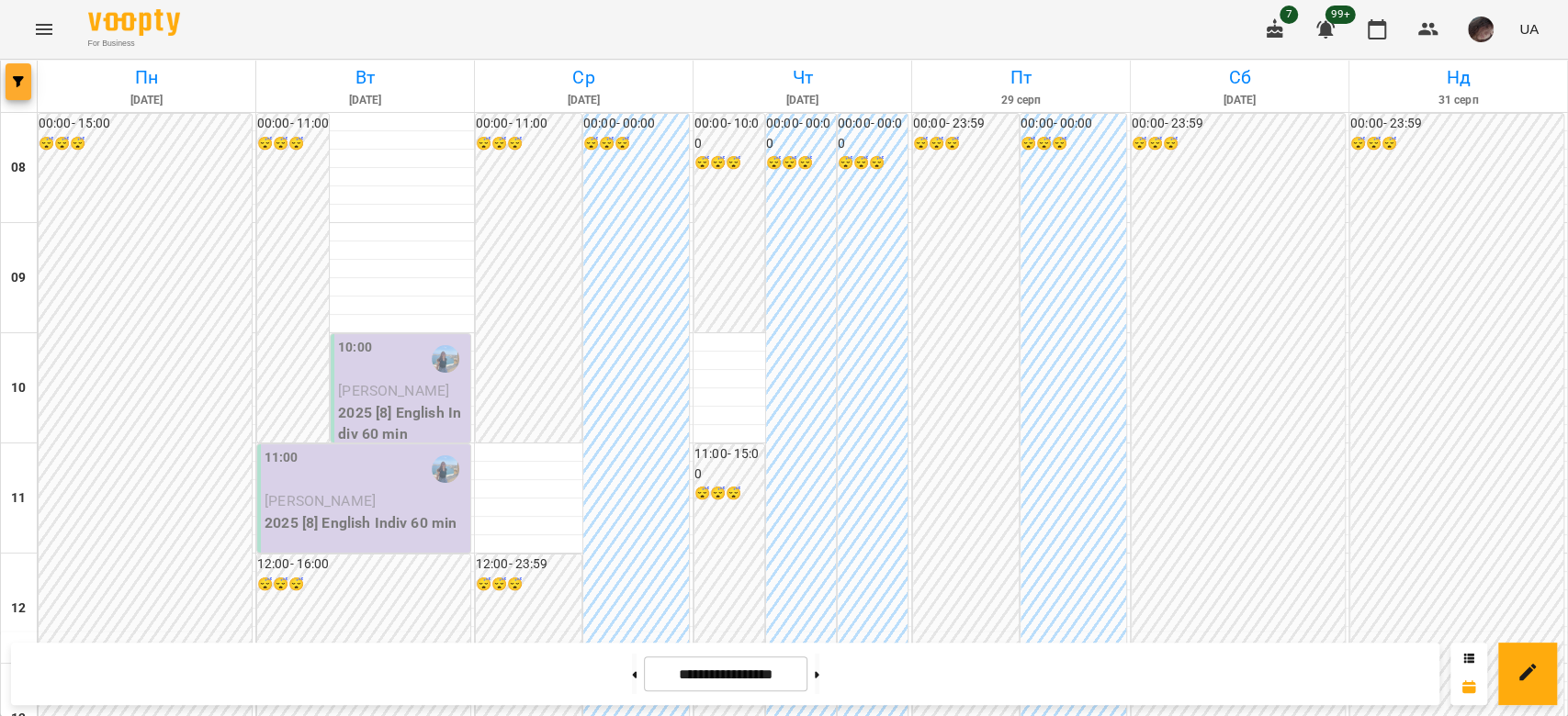
click at [22, 88] on button "button" at bounding box center [19, 81] width 26 height 37
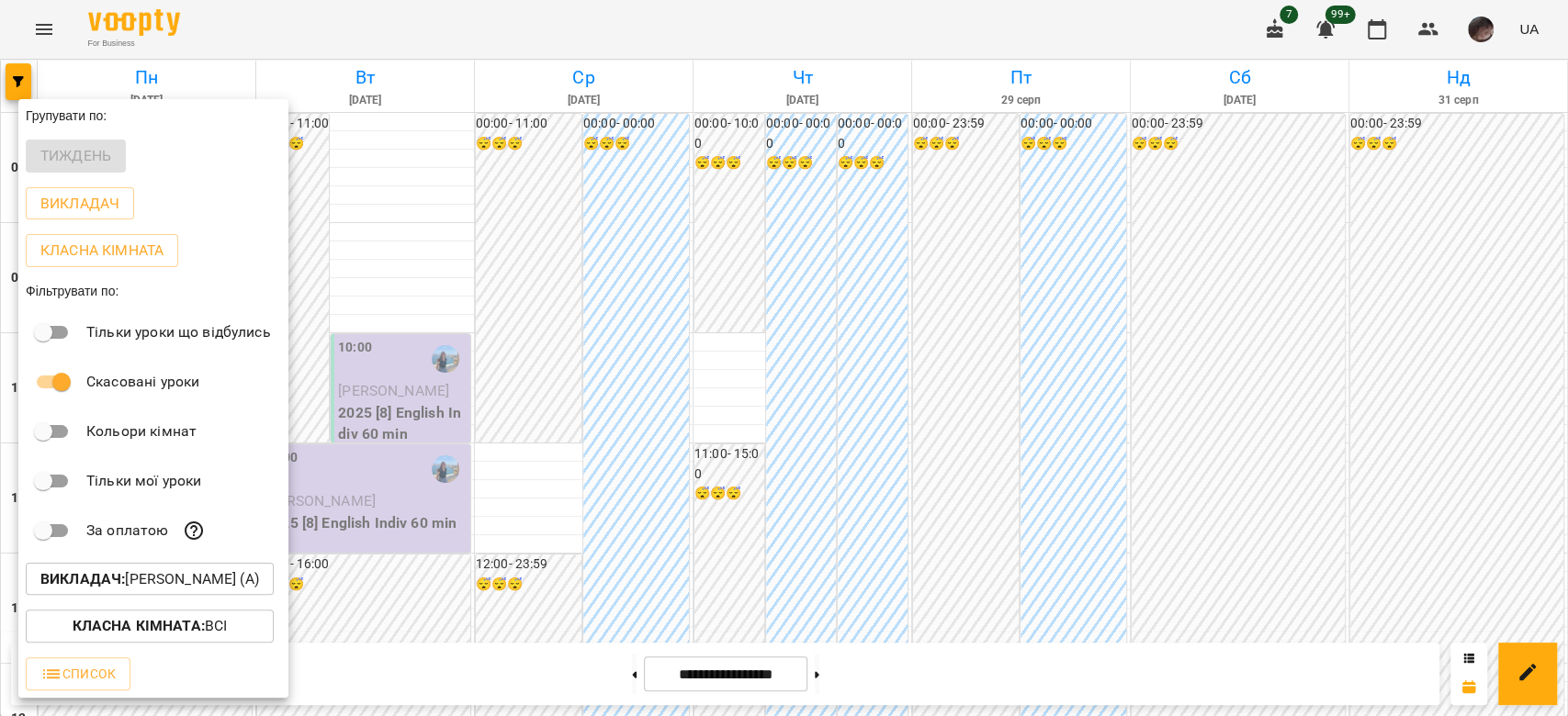
click at [171, 572] on p "Викладач : Ковальовська Анастасія Вячеславівна (а)" at bounding box center [150, 579] width 219 height 22
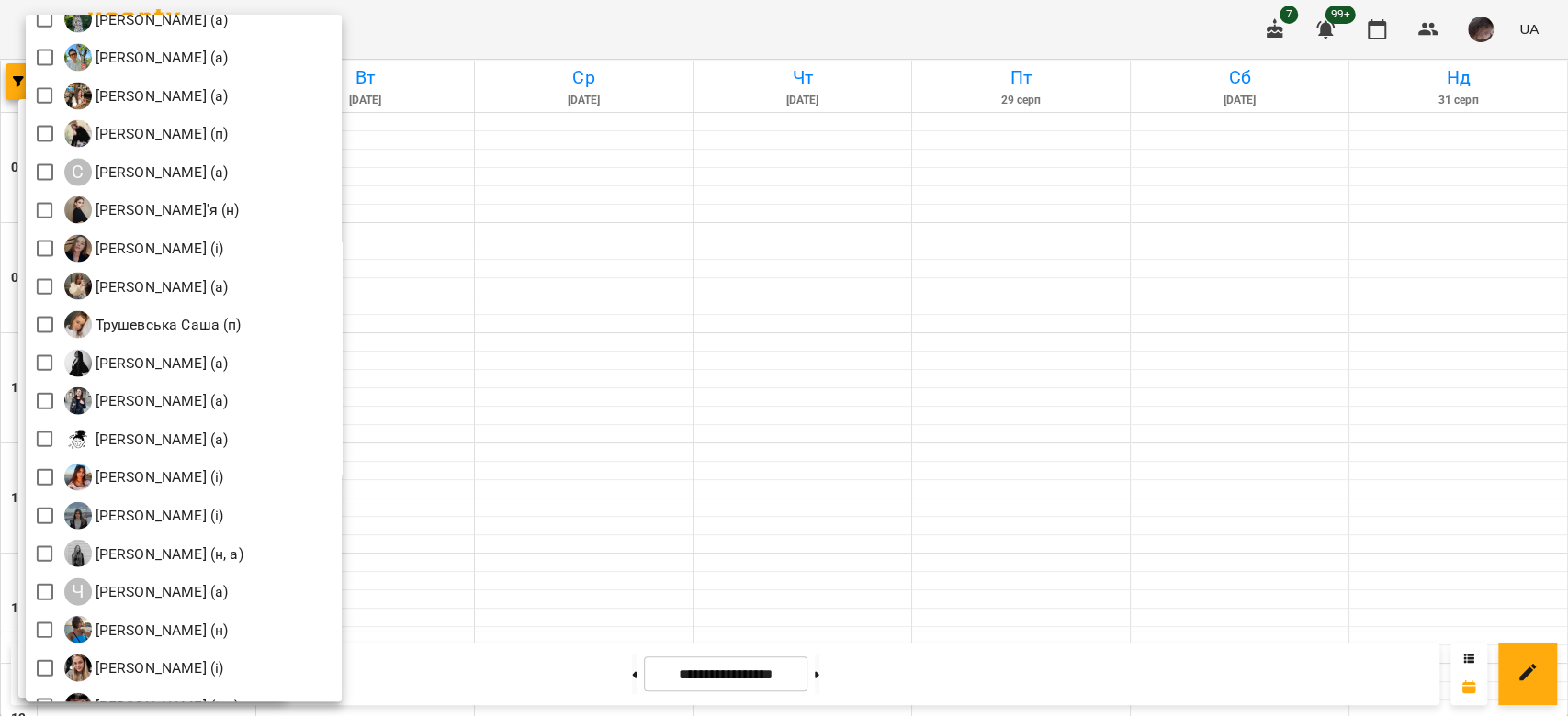
scroll to position [2598, 0]
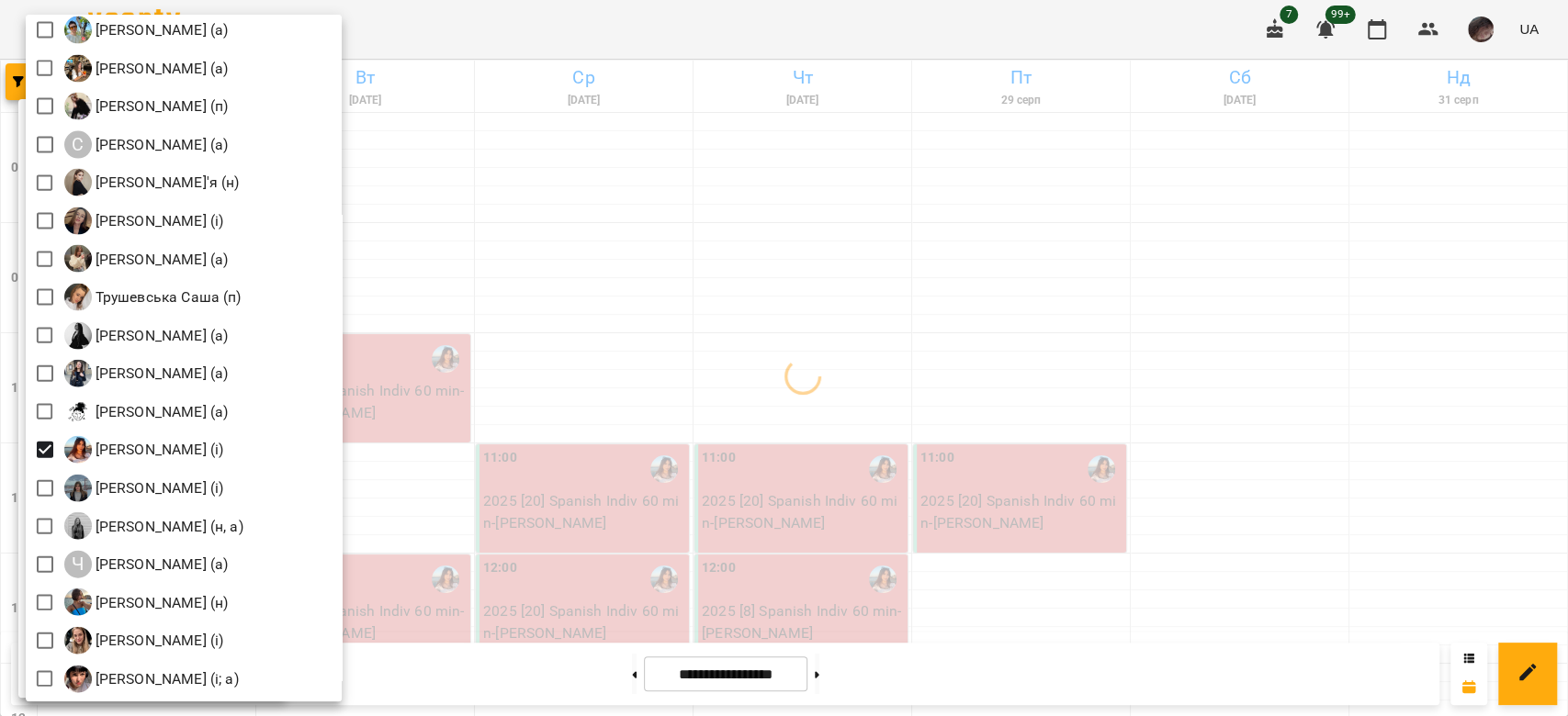
click at [647, 367] on div at bounding box center [784, 358] width 1568 height 716
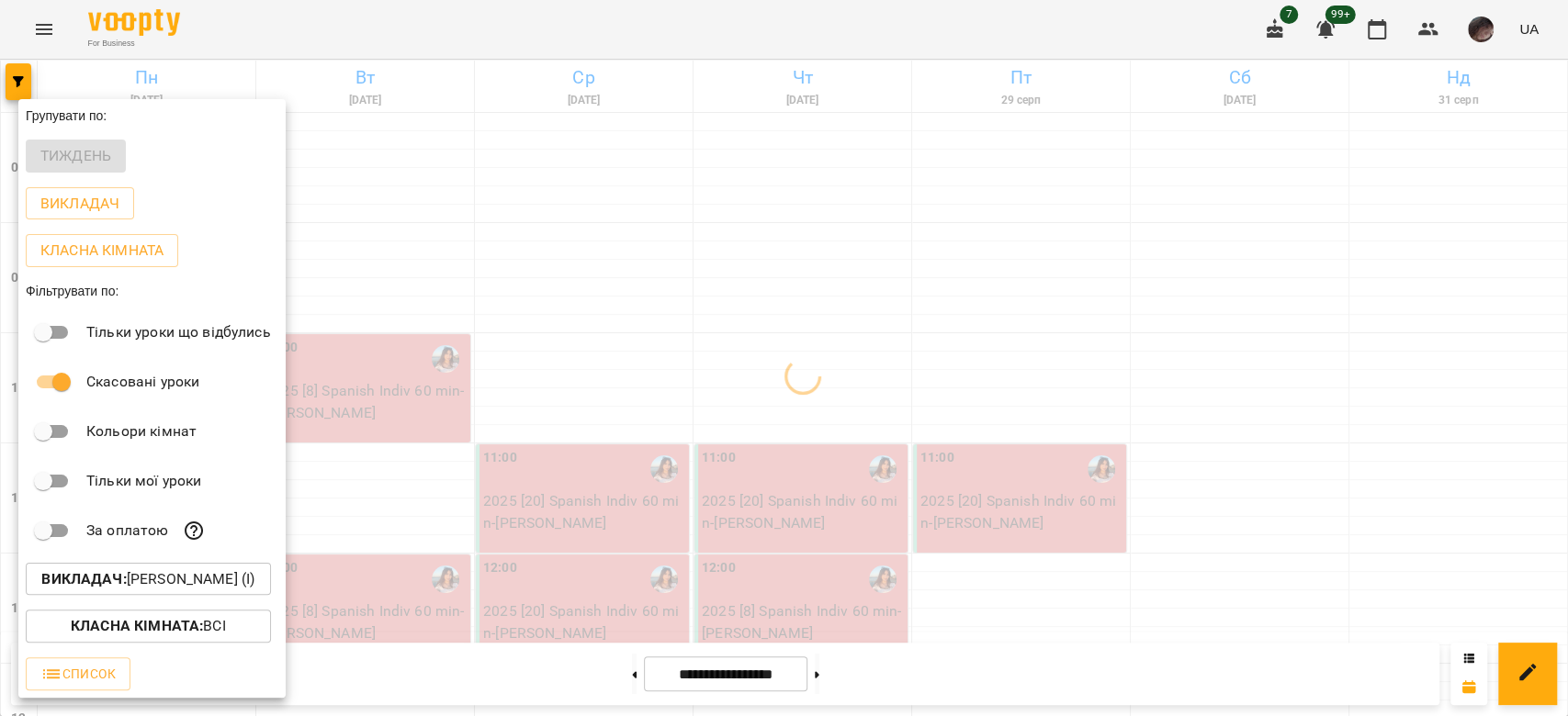
click at [646, 367] on div at bounding box center [784, 358] width 1568 height 716
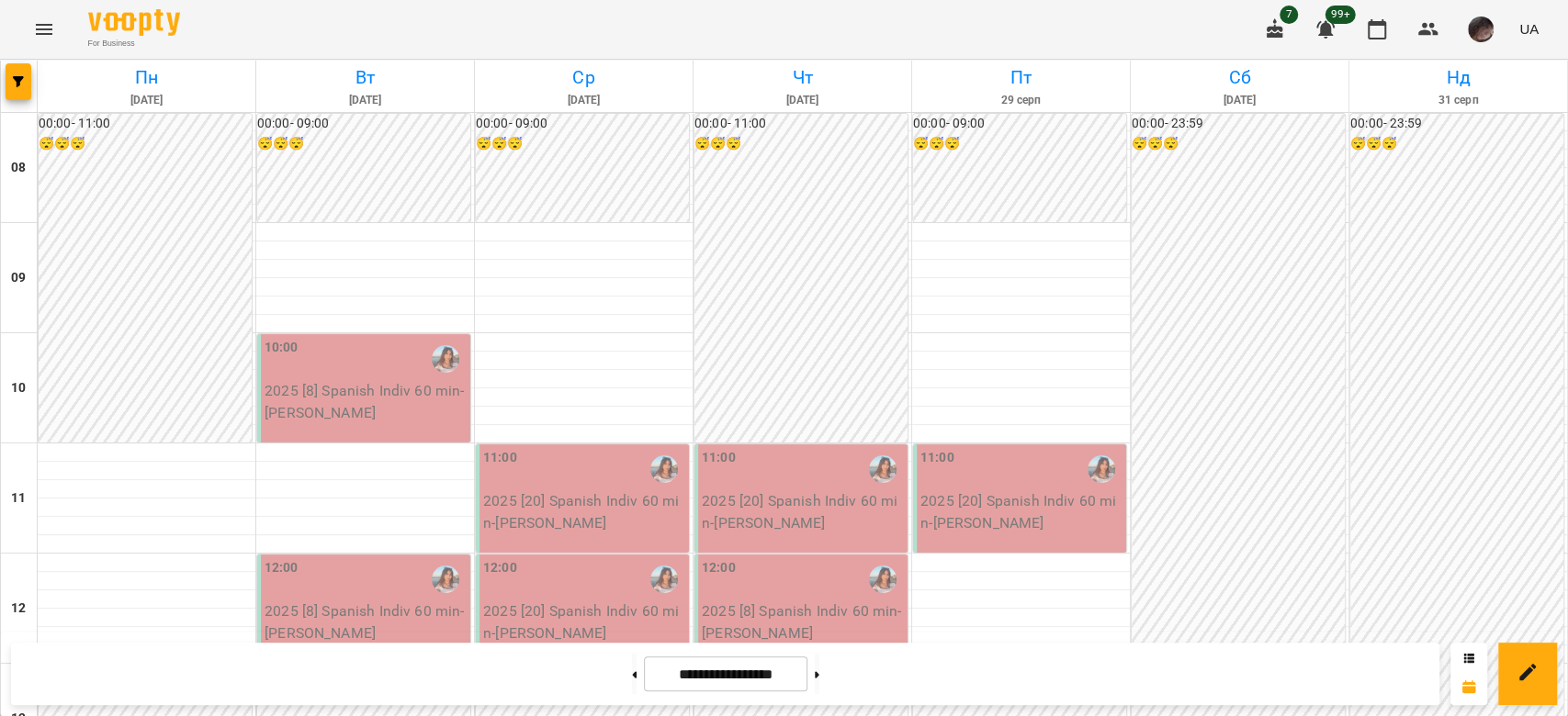
scroll to position [0, 0]
click at [632, 654] on button at bounding box center [634, 673] width 5 height 41
type input "**********"
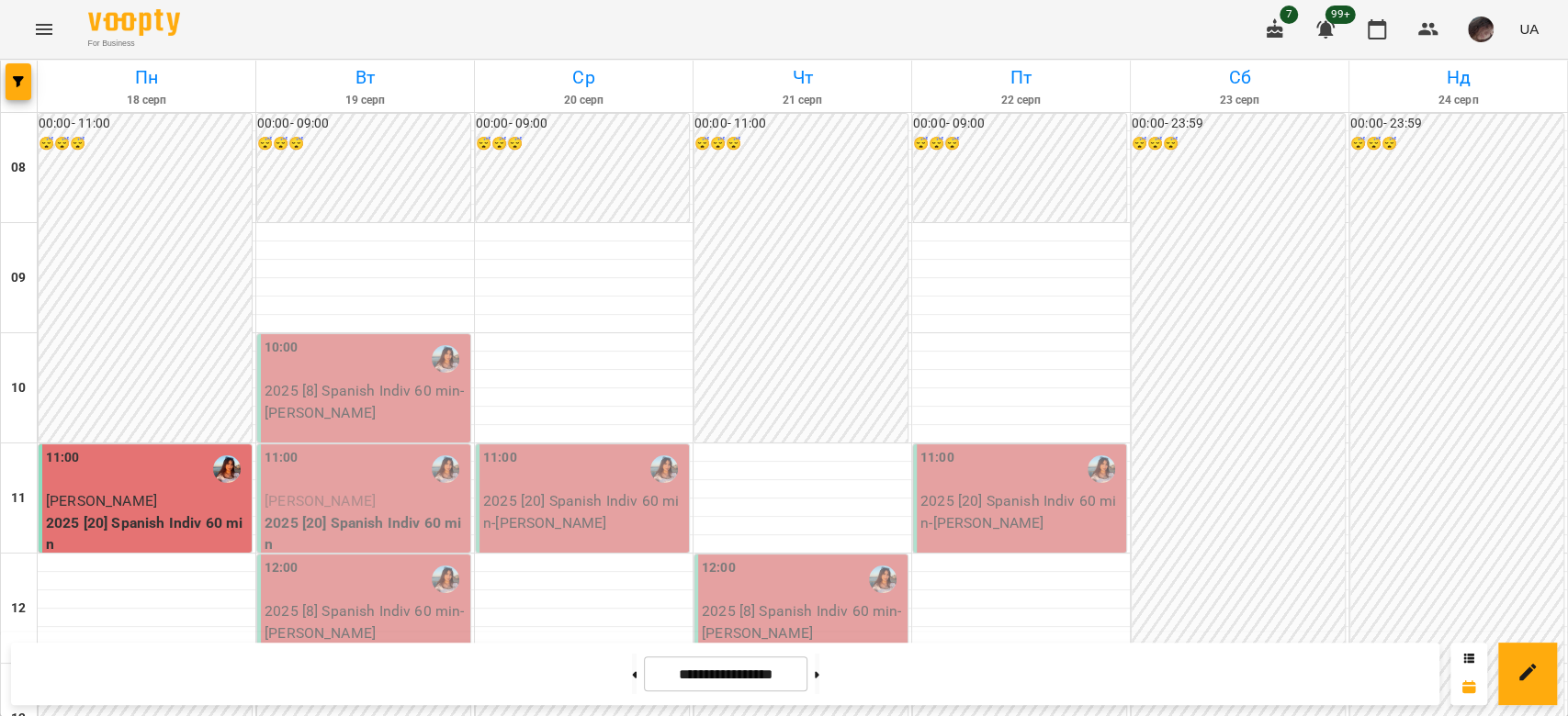
scroll to position [122, 0]
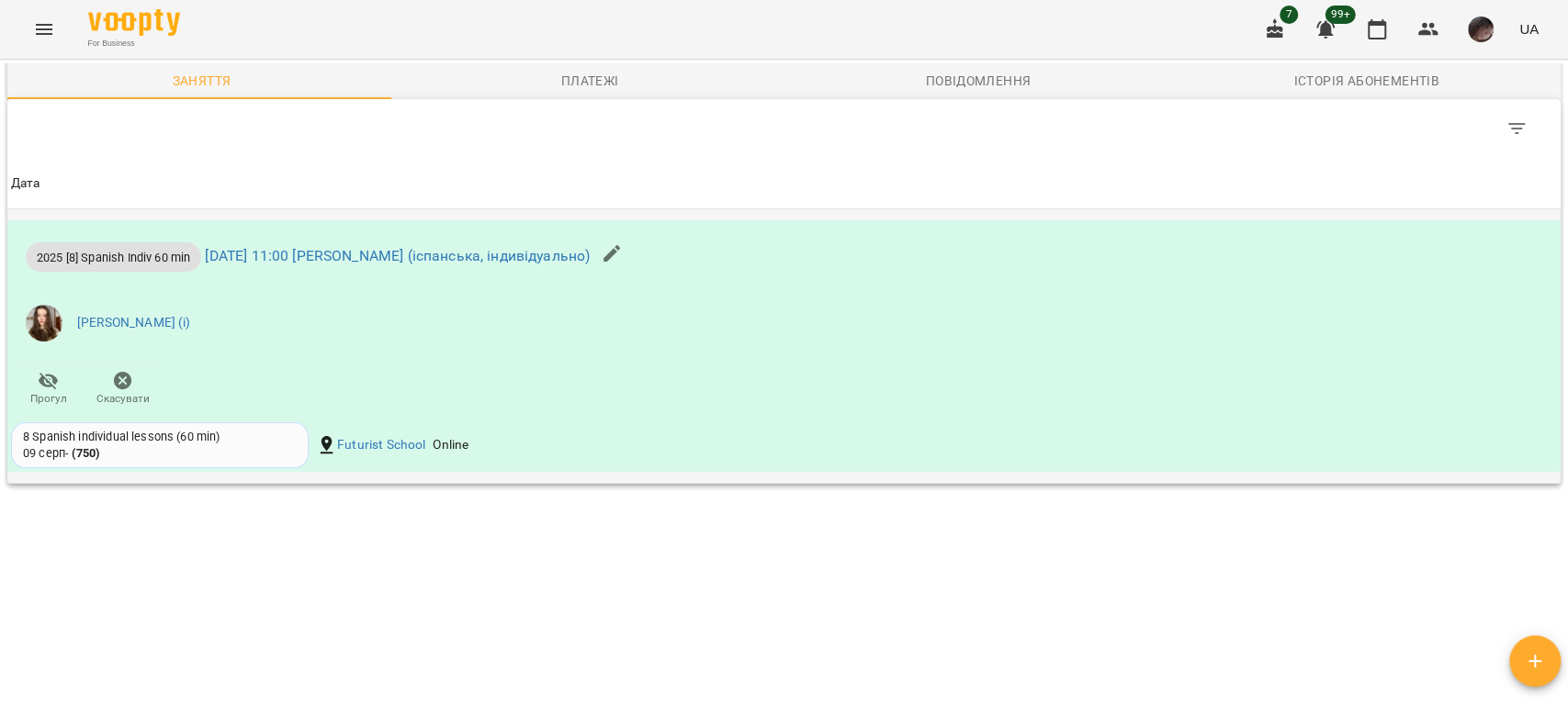
scroll to position [657, 0]
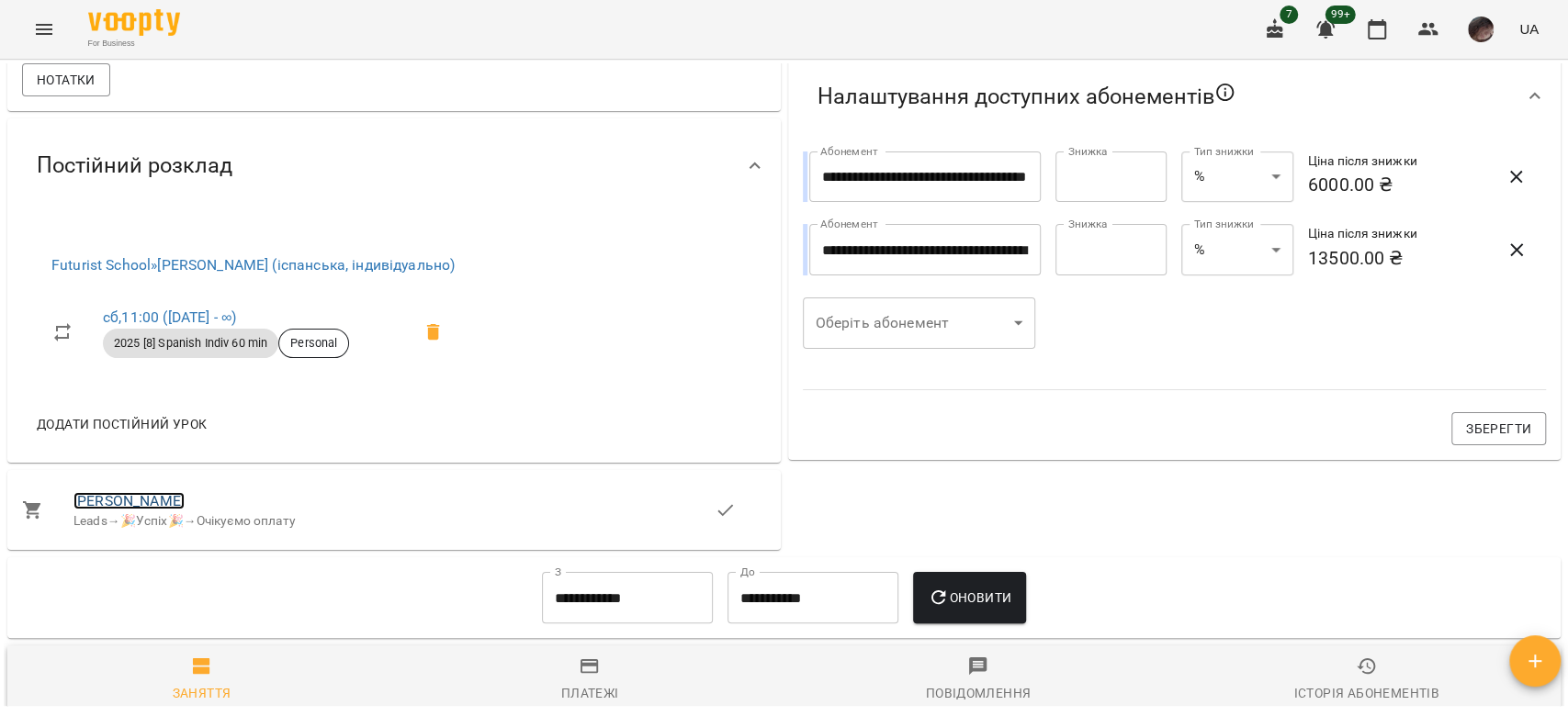
click at [180, 495] on link "Анастасія Зибінська" at bounding box center [129, 501] width 111 height 18
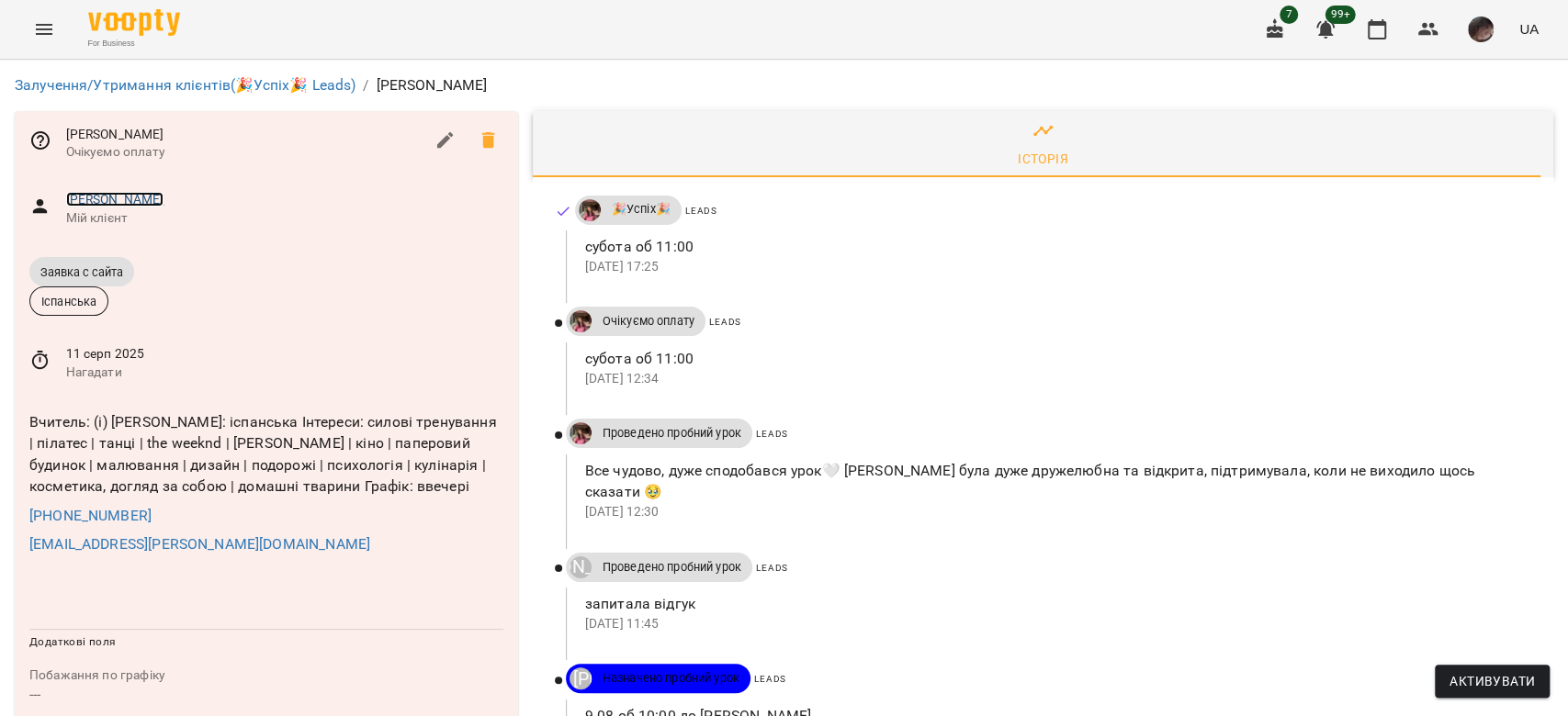
click at [164, 202] on link "Анастасія Зибінська" at bounding box center [115, 199] width 98 height 15
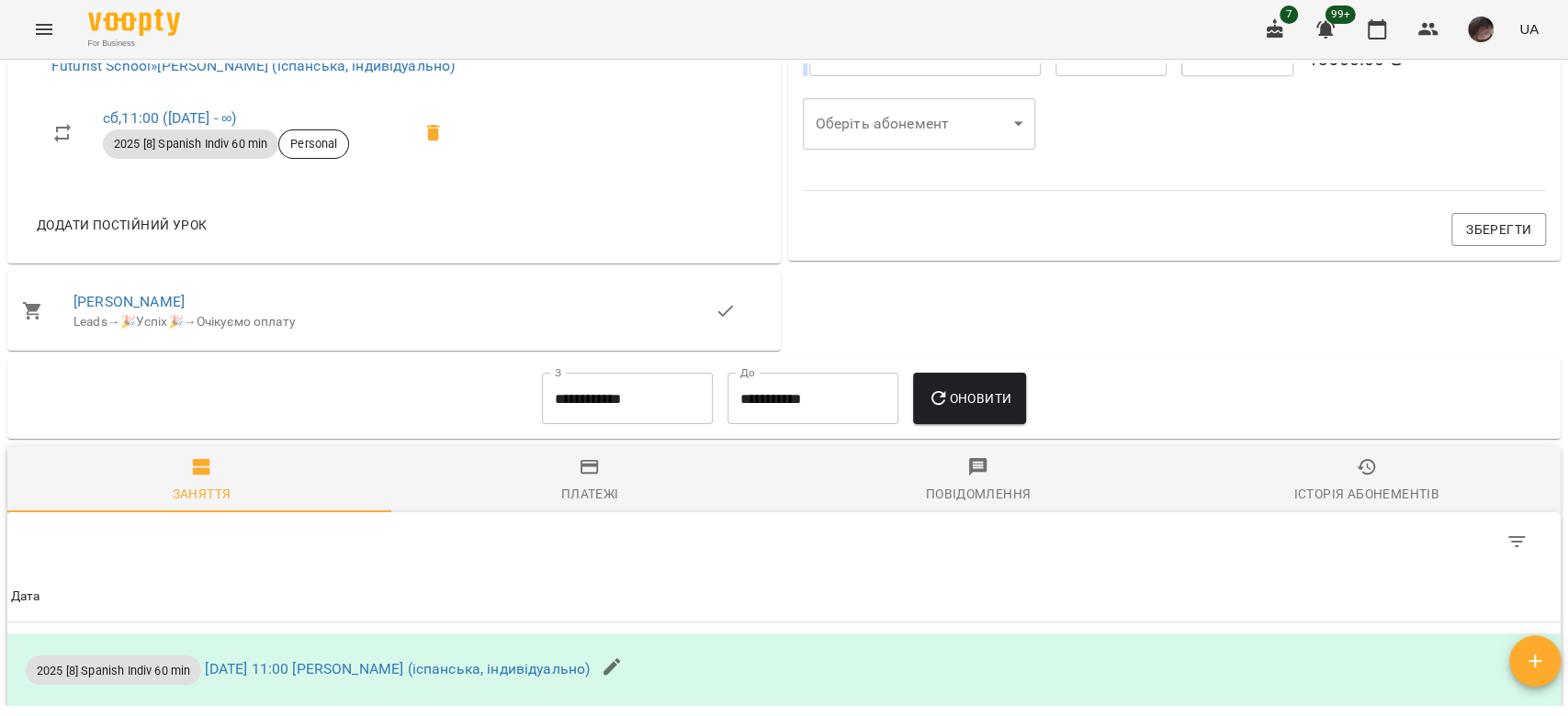
scroll to position [978, 0]
